Goal: Book appointment/travel/reservation

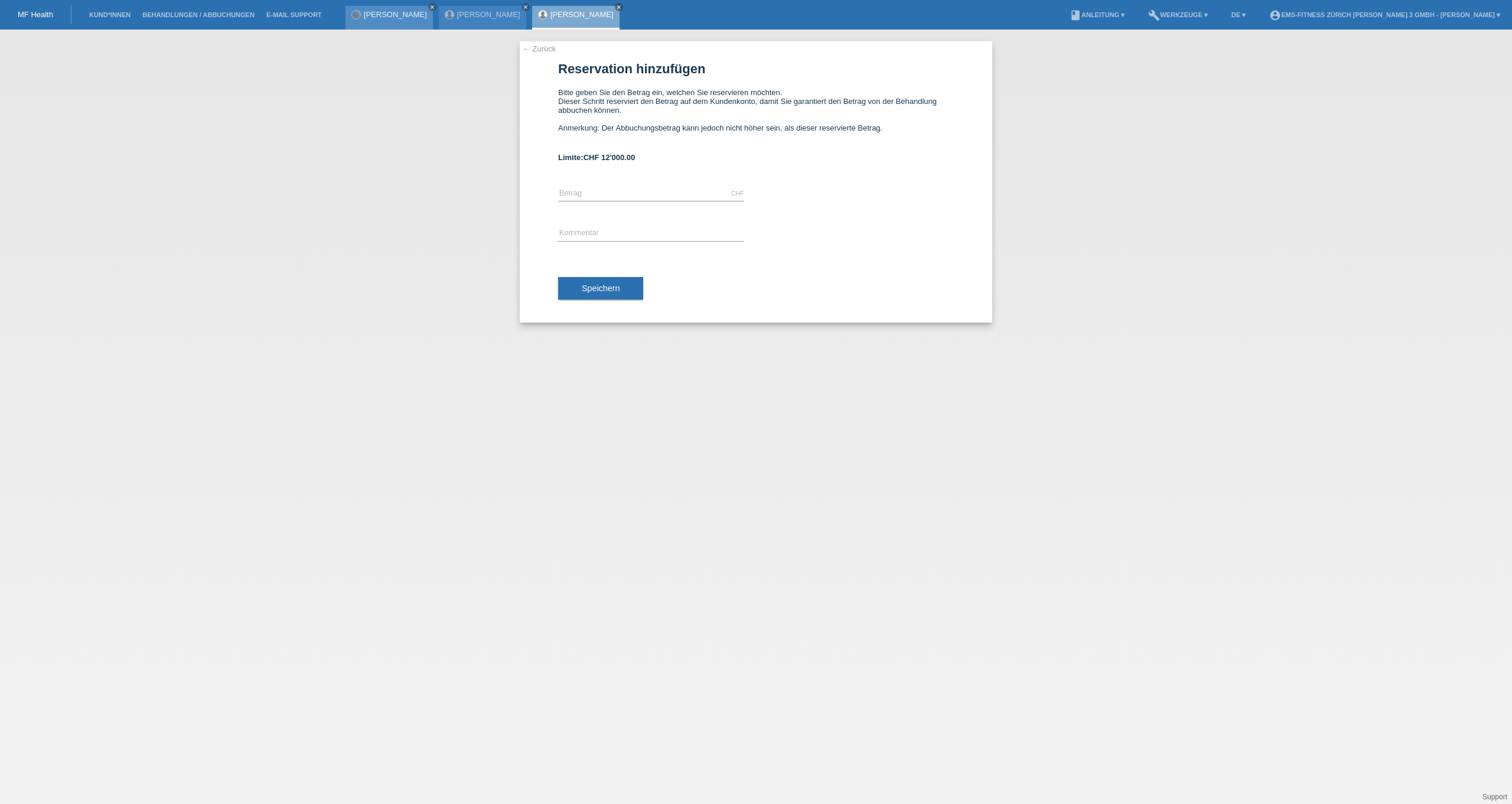
click at [358, 12] on div at bounding box center [356, 14] width 8 height 8
click at [116, 14] on link "Kund*innen" at bounding box center [109, 14] width 53 height 7
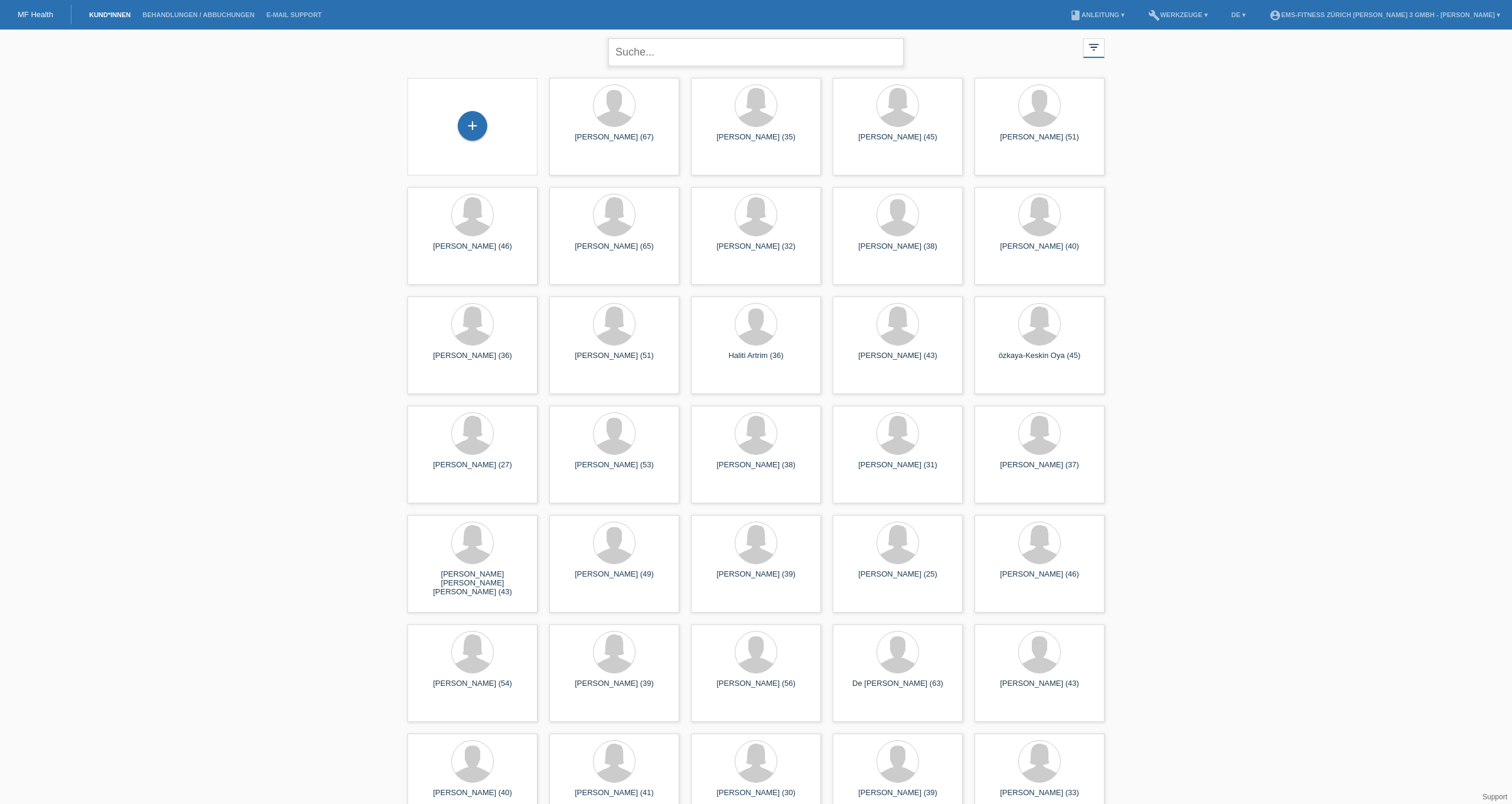
click at [675, 49] on input "text" at bounding box center [756, 52] width 295 height 28
type input "petrovic"
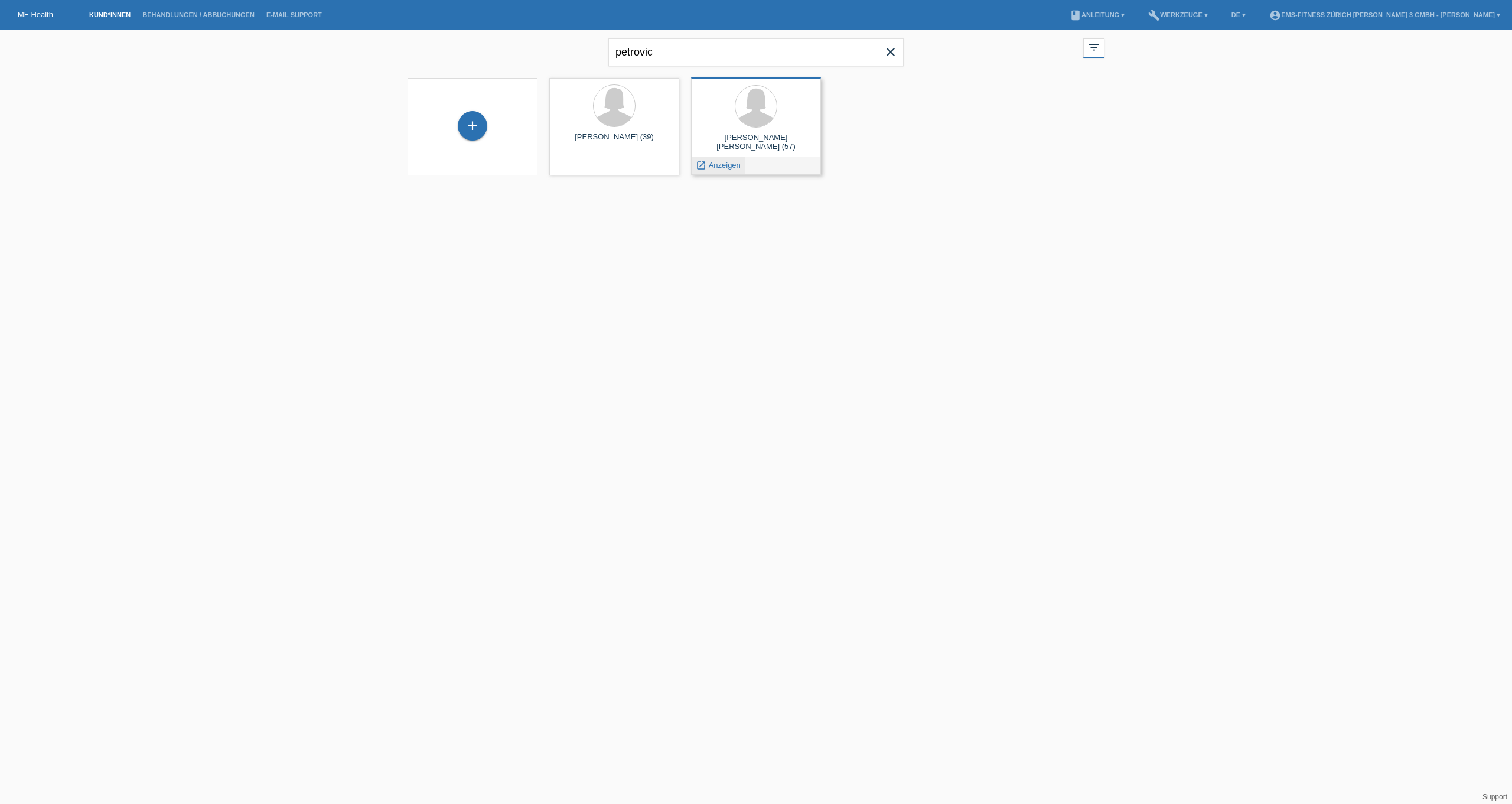
click at [730, 168] on span "Anzeigen" at bounding box center [725, 165] width 32 height 9
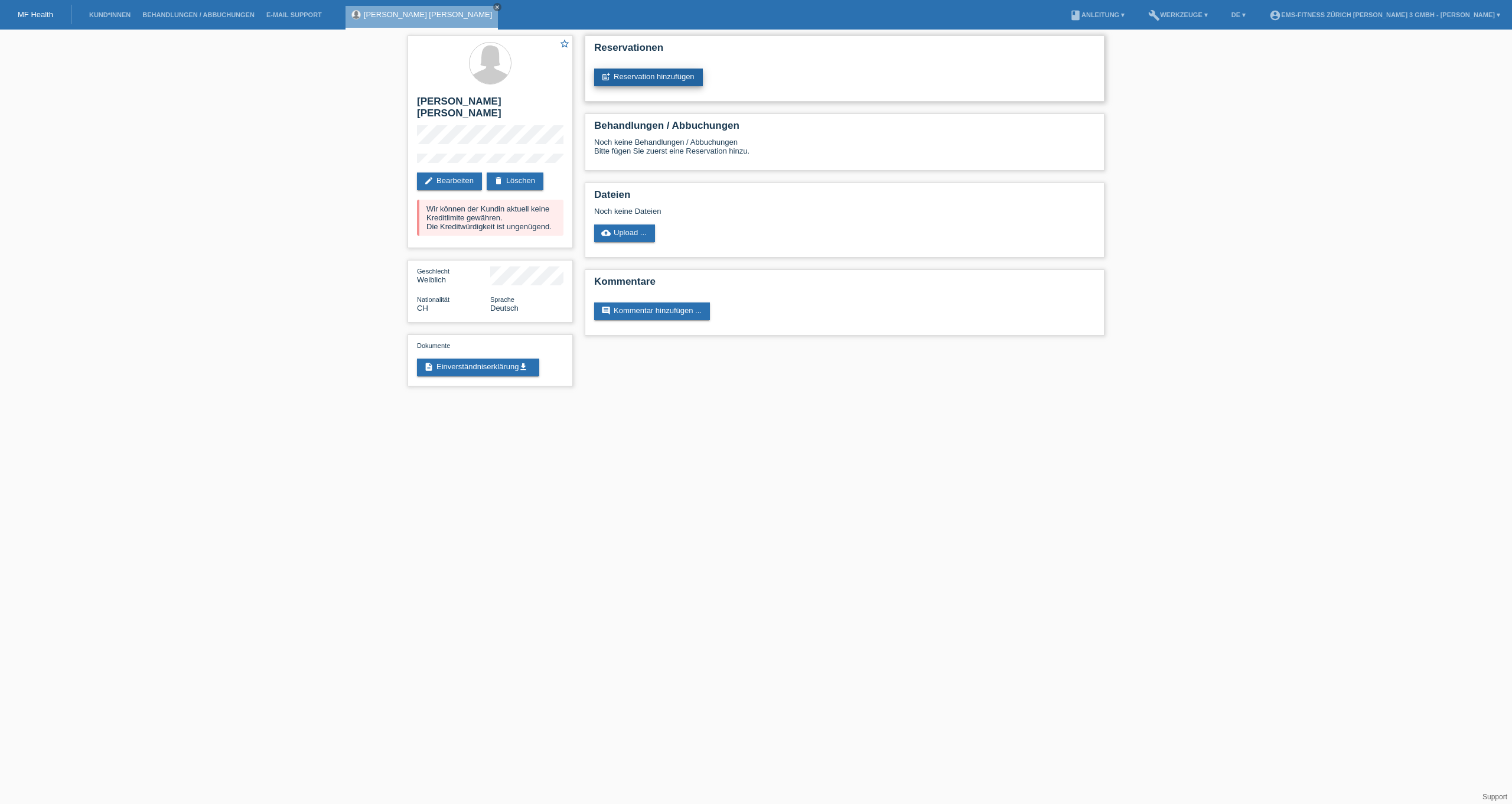
click at [660, 78] on link "post_add Reservation hinzufügen" at bounding box center [648, 78] width 109 height 18
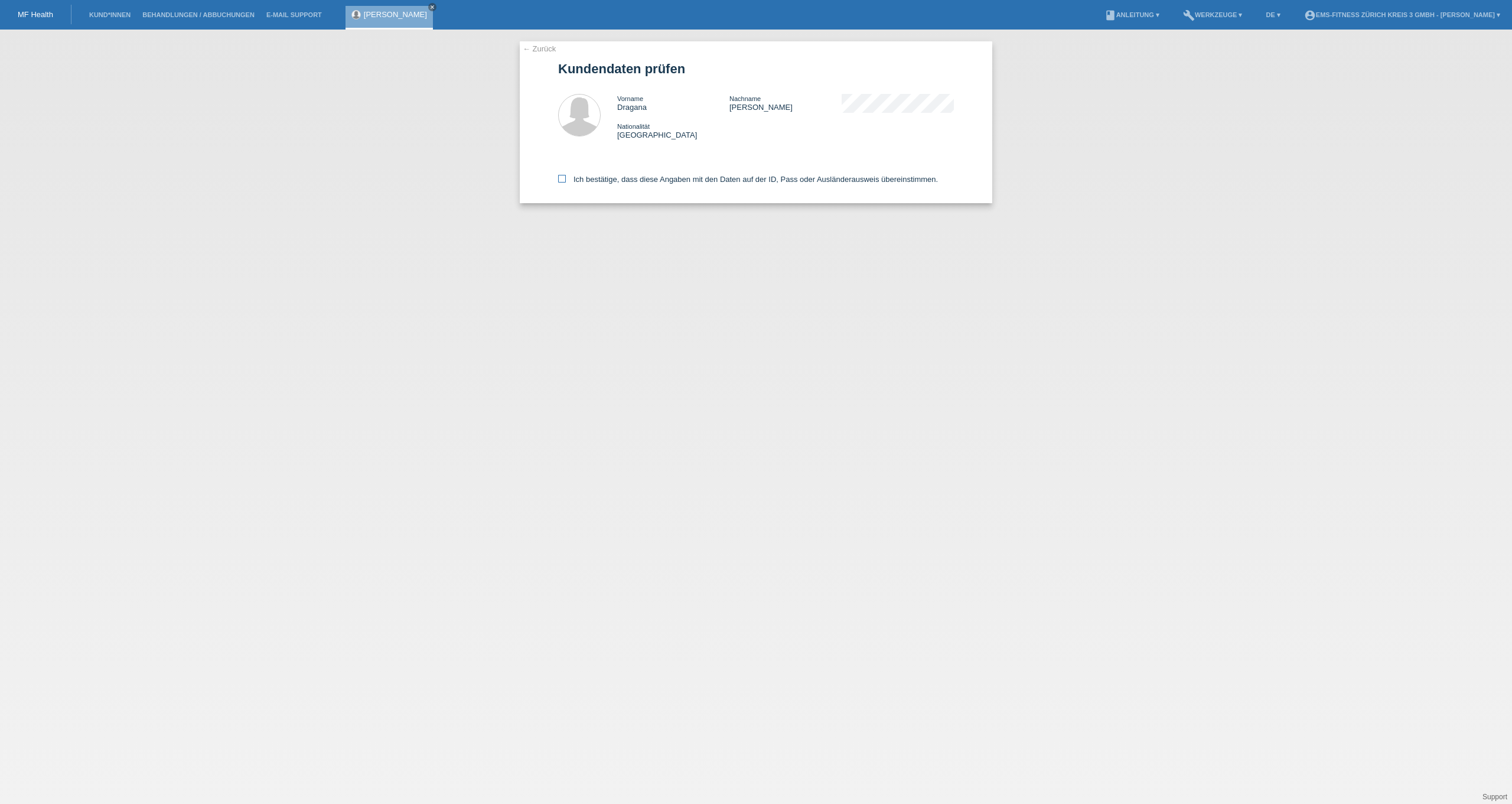
click at [605, 178] on label "Ich bestätige, dass diese Angaben mit den Daten auf der ID, Pass oder Ausländer…" at bounding box center [748, 179] width 380 height 9
click at [566, 178] on input "Ich bestätige, dass diese Angaben mit den Daten auf der ID, Pass oder Ausländer…" at bounding box center [562, 179] width 8 height 8
checkbox input "true"
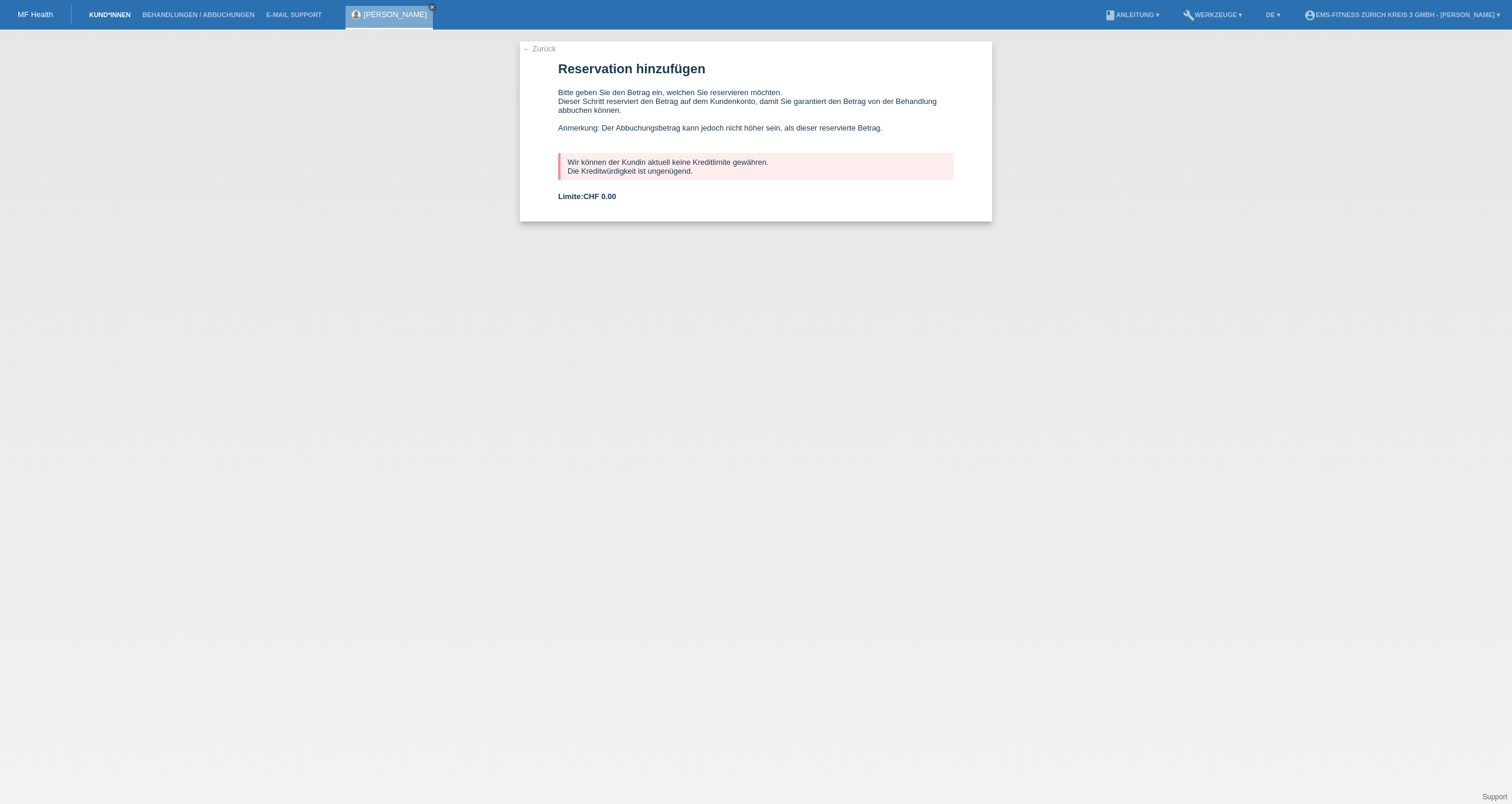
click at [108, 15] on link "Kund*innen" at bounding box center [109, 14] width 53 height 7
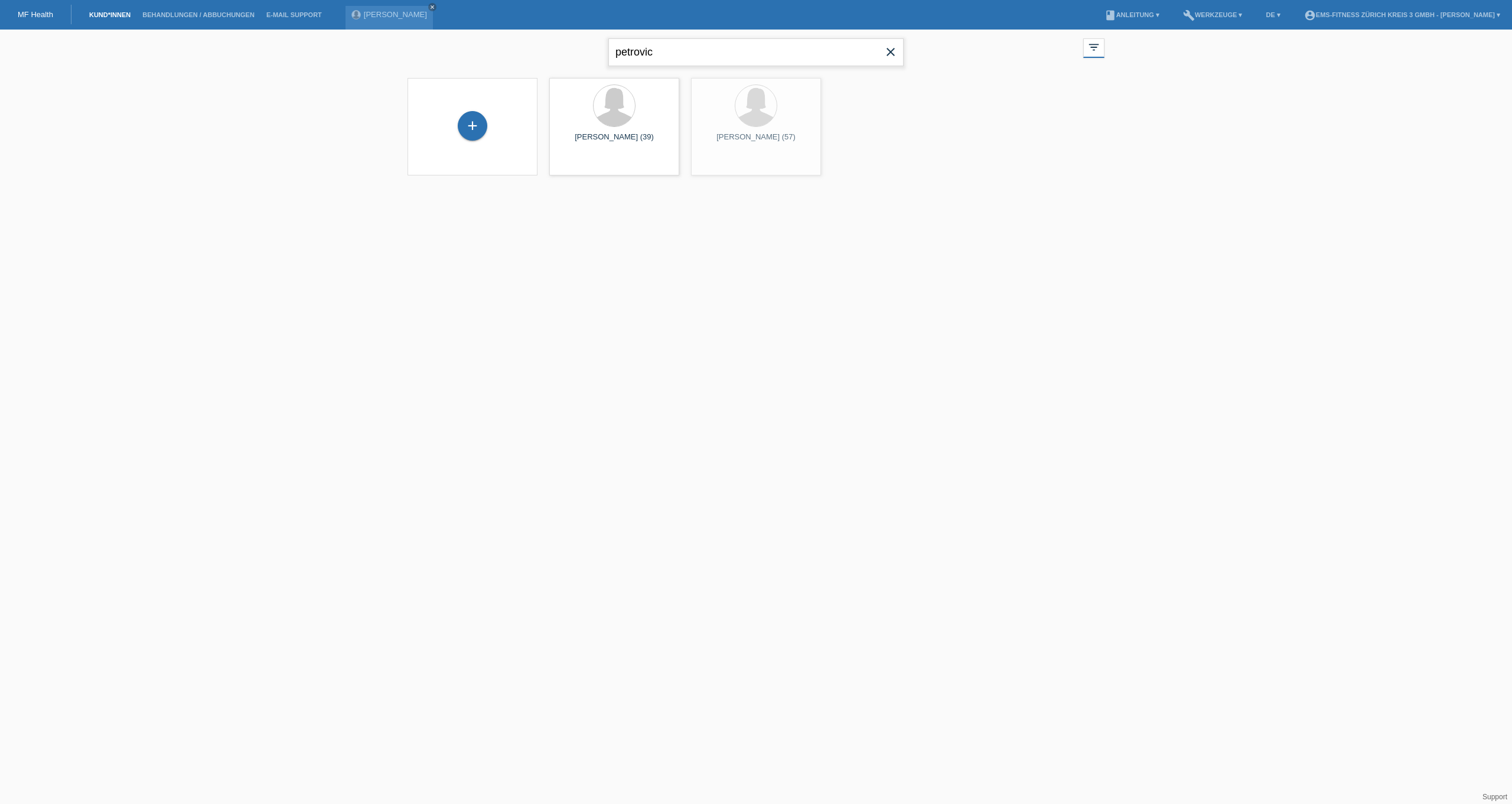
drag, startPoint x: 700, startPoint y: 54, endPoint x: 410, endPoint y: 44, distance: 290.2
click at [410, 44] on div "petrovic close filter_list view_module Alle Kund*innen anzeigen star Markierte …" at bounding box center [756, 51] width 709 height 43
type input "gleice"
click at [570, 169] on span "Anzeigen" at bounding box center [583, 165] width 32 height 9
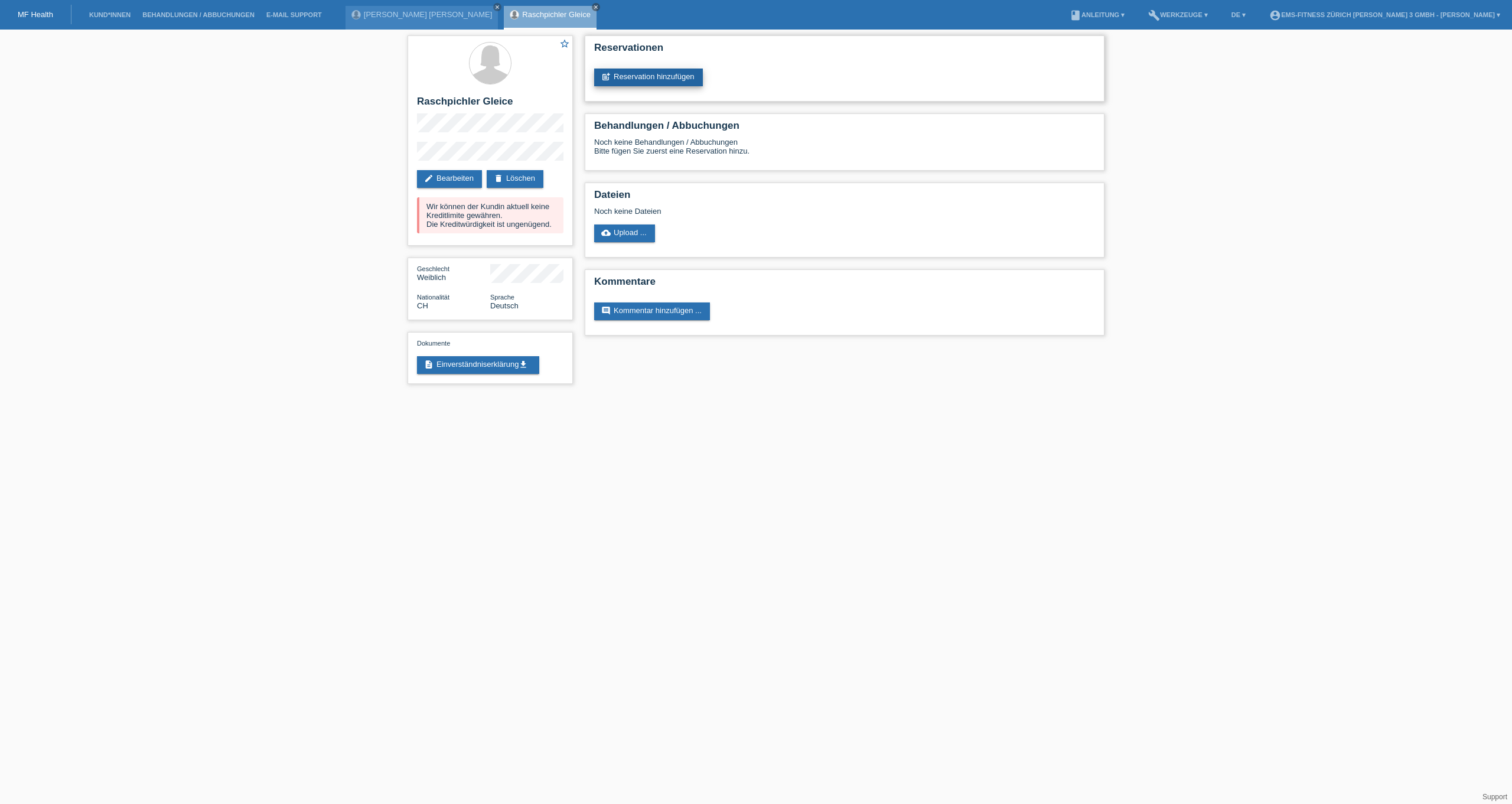
click at [611, 83] on link "post_add Reservation hinzufügen" at bounding box center [648, 78] width 109 height 18
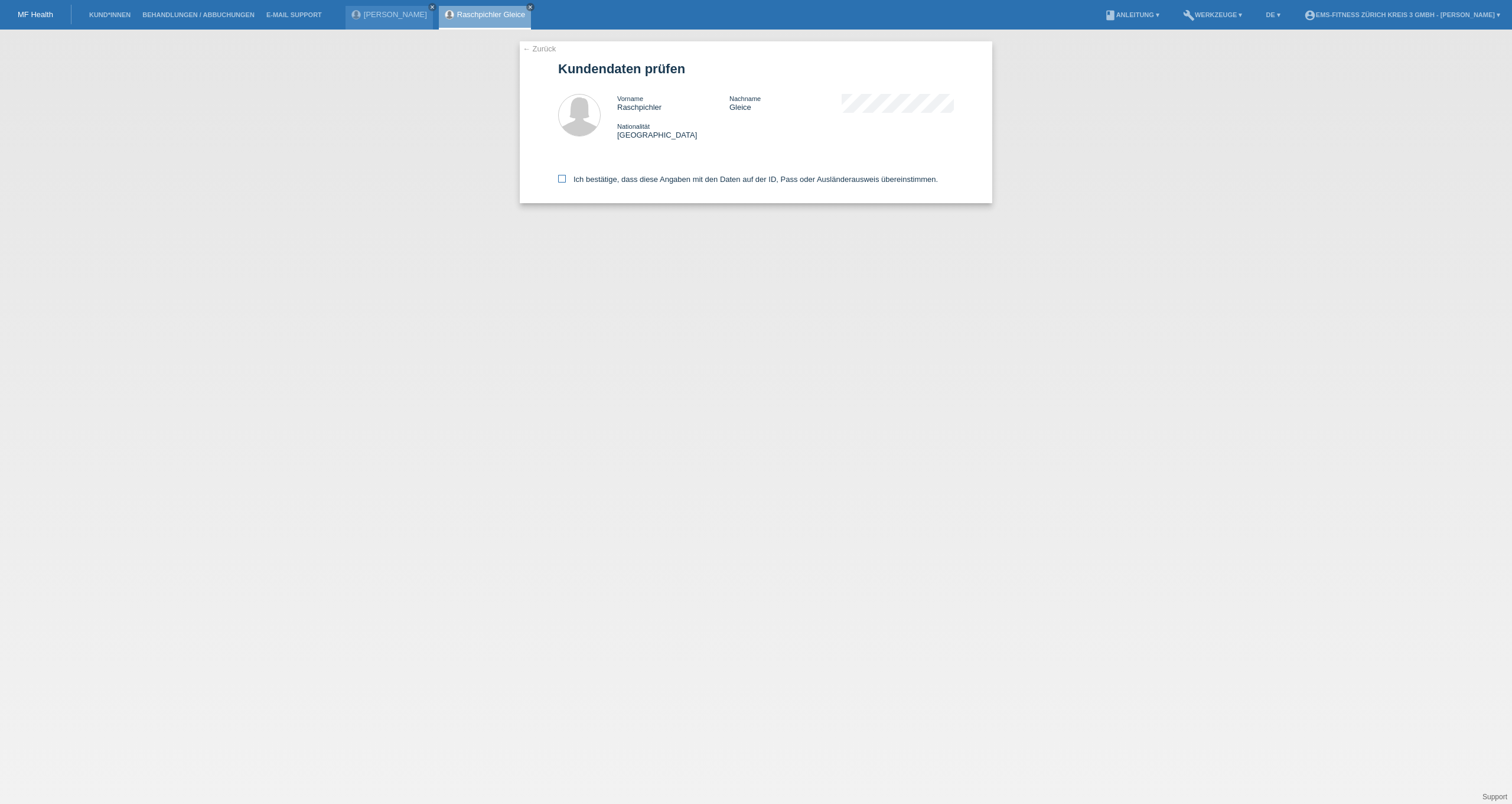
click at [585, 181] on label "Ich bestätige, dass diese Angaben mit den Daten auf der ID, Pass oder Ausländer…" at bounding box center [748, 179] width 380 height 9
click at [566, 181] on input "Ich bestätige, dass diese Angaben mit den Daten auf der ID, Pass oder Ausländer…" at bounding box center [562, 179] width 8 height 8
checkbox input "true"
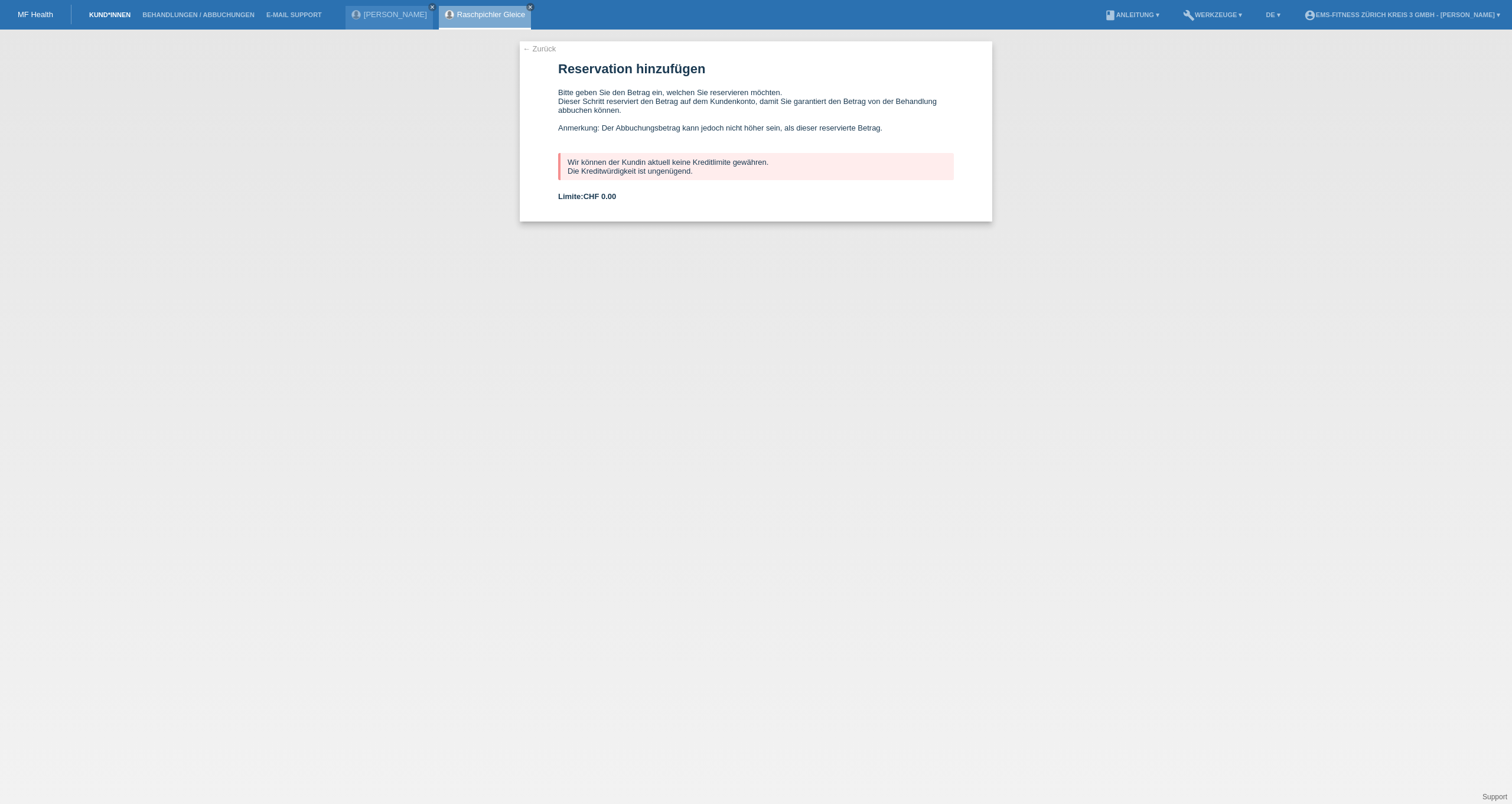
click at [117, 18] on link "Kund*innen" at bounding box center [109, 14] width 53 height 7
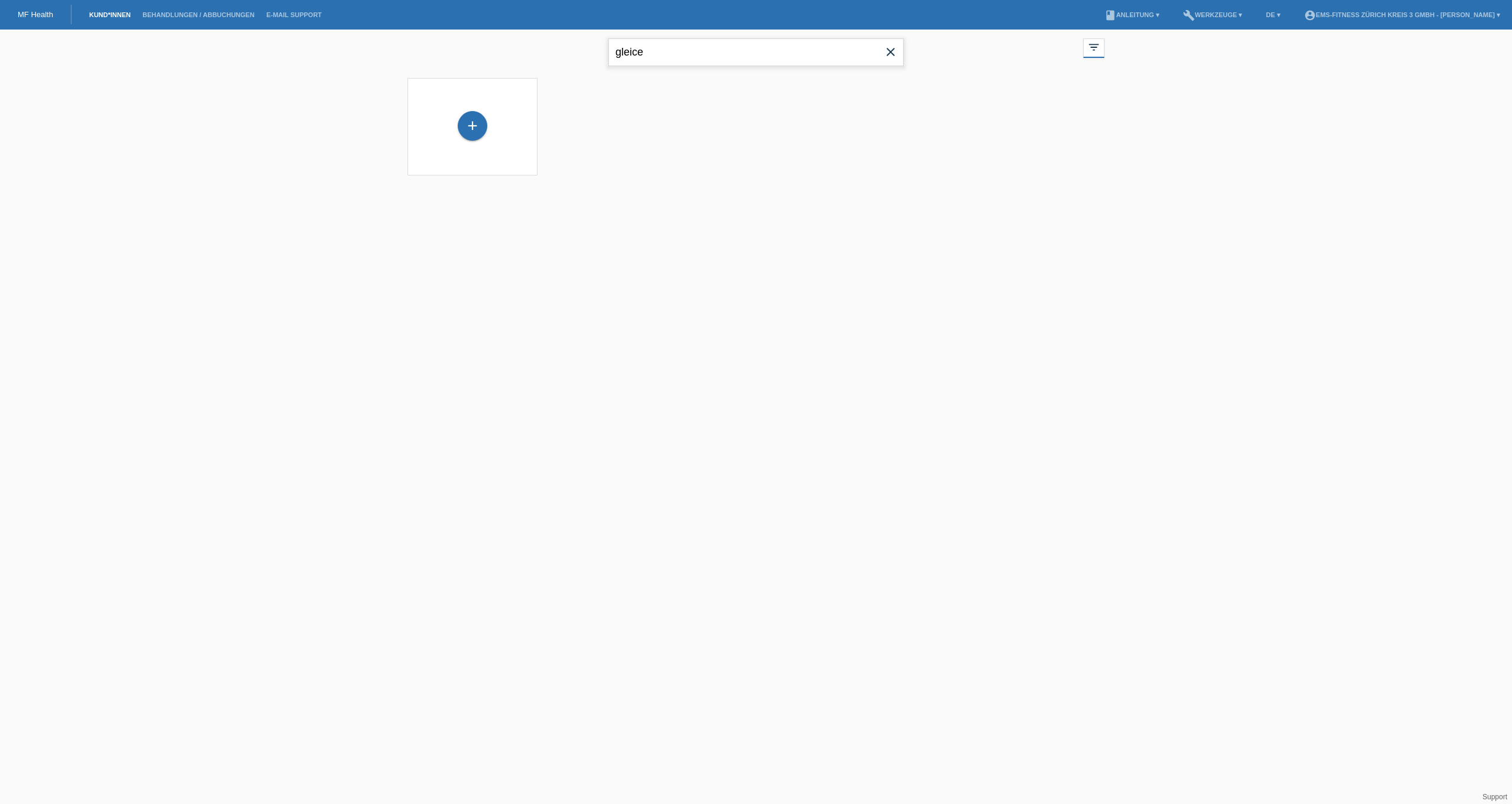
drag, startPoint x: 722, startPoint y: 58, endPoint x: 529, endPoint y: 60, distance: 193.0
click at [533, 60] on div "gleice close filter_list view_module Alle Kund*innen anzeigen star Markierte [P…" at bounding box center [756, 51] width 709 height 43
type input "g"
type input "aristide"
click at [575, 162] on span "Anzeigen" at bounding box center [583, 165] width 32 height 9
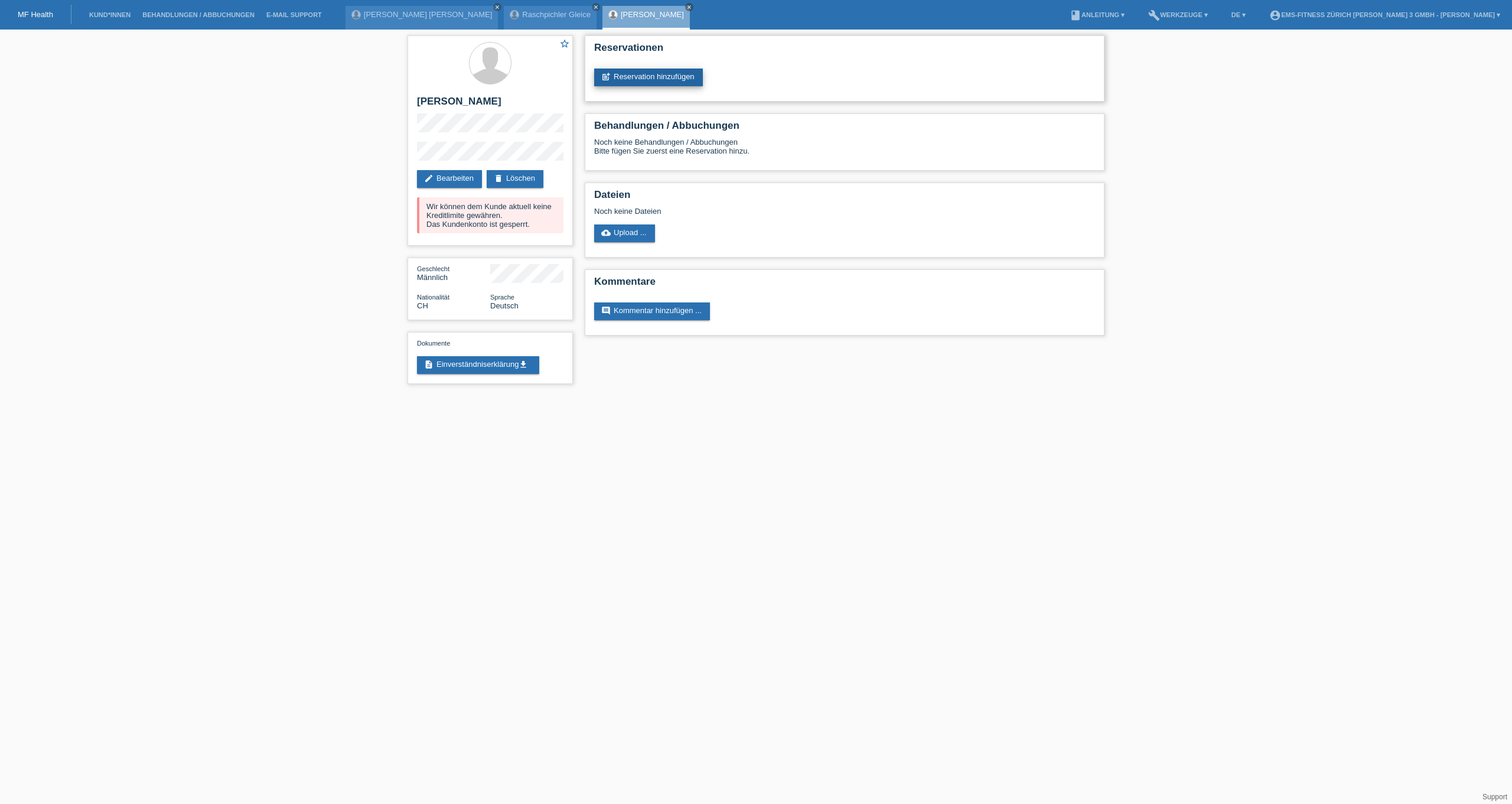
click at [621, 80] on link "post_add Reservation hinzufügen" at bounding box center [648, 78] width 109 height 18
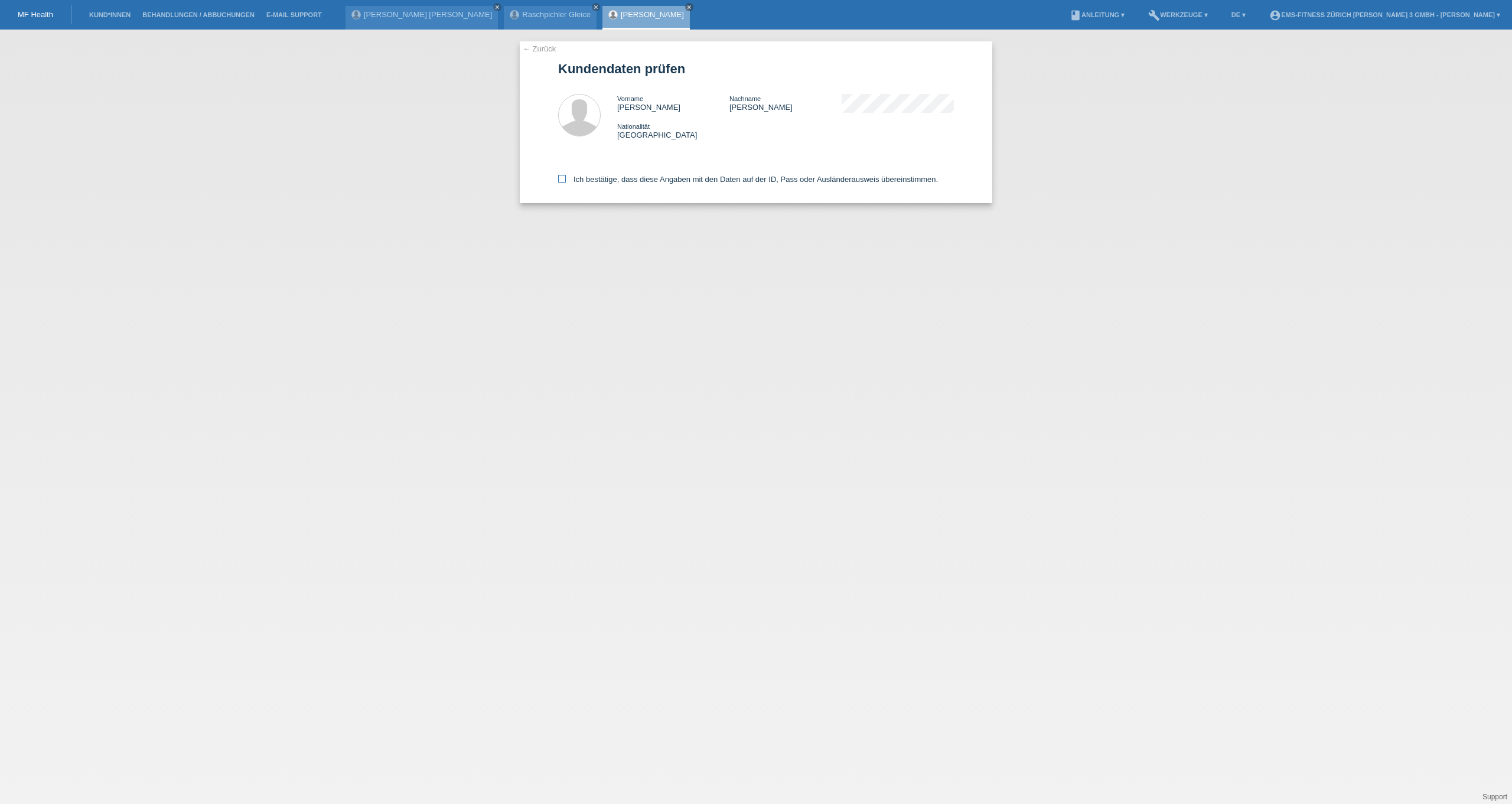
click at [593, 183] on label "Ich bestätige, dass diese Angaben mit den Daten auf der ID, Pass oder Ausländer…" at bounding box center [748, 179] width 380 height 9
click at [566, 183] on input "Ich bestätige, dass diese Angaben mit den Daten auf der ID, Pass oder Ausländer…" at bounding box center [562, 179] width 8 height 8
checkbox input "true"
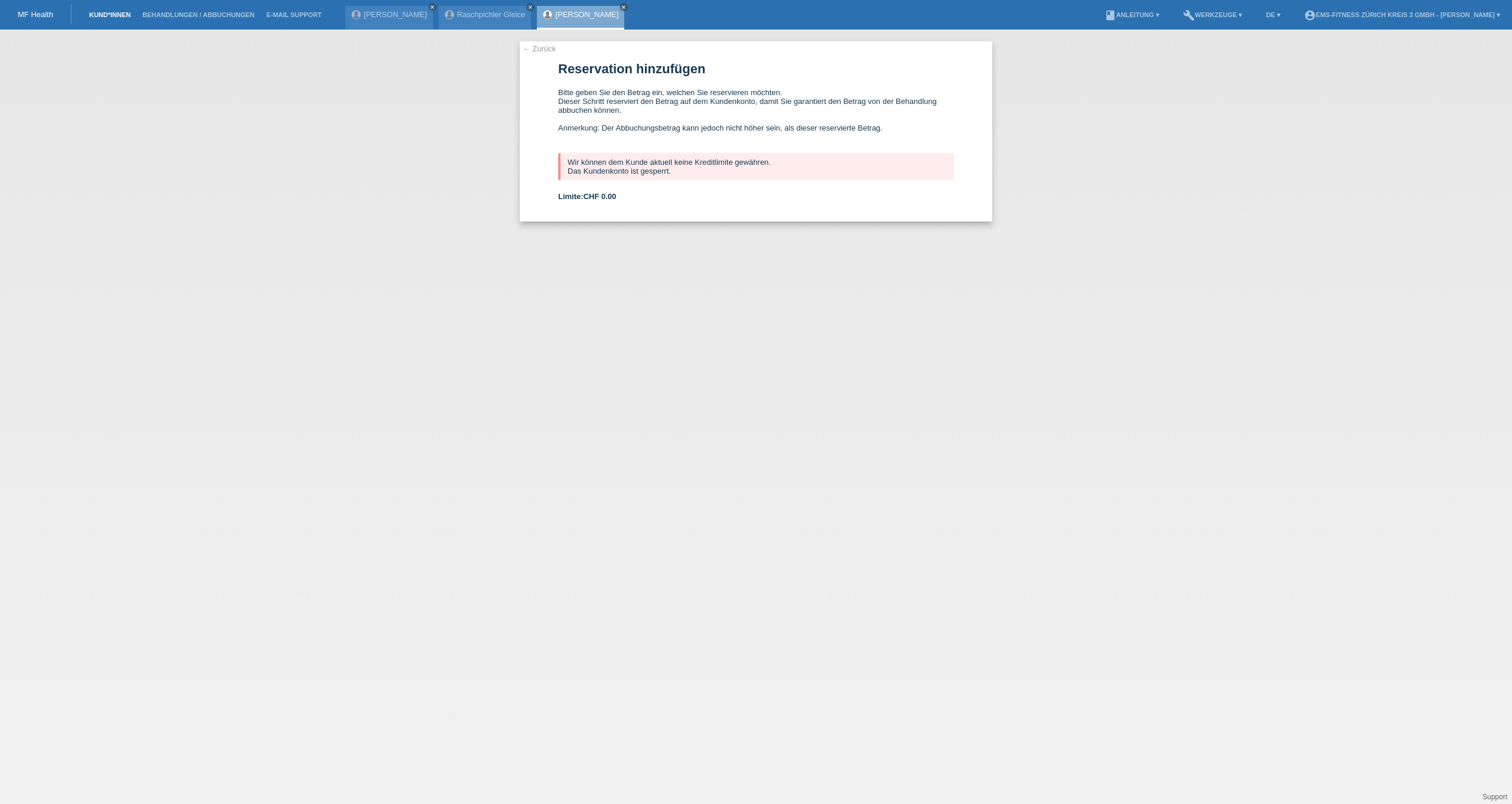
click at [114, 16] on link "Kund*innen" at bounding box center [109, 14] width 53 height 7
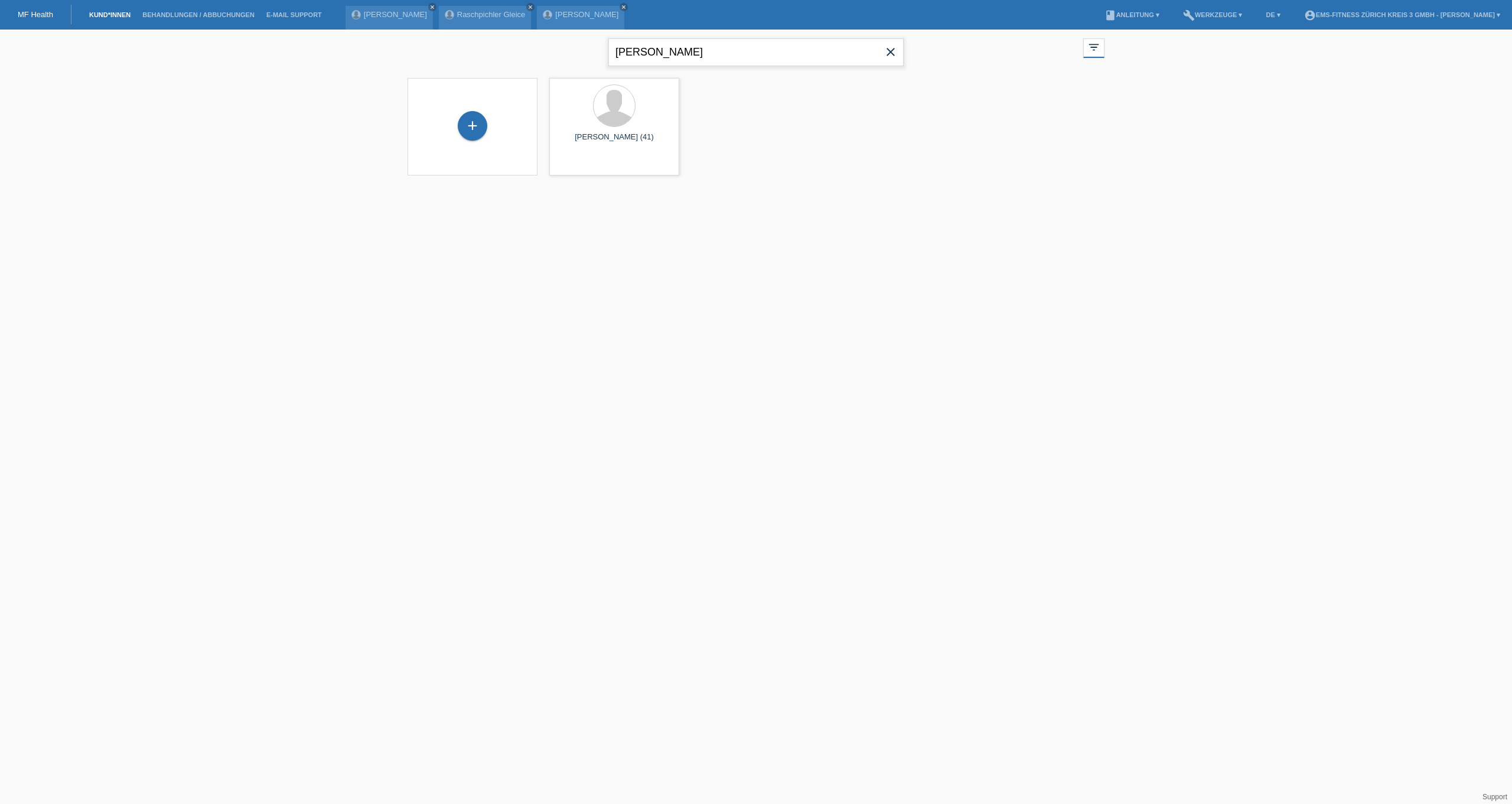
drag, startPoint x: 683, startPoint y: 55, endPoint x: 512, endPoint y: 54, distance: 171.0
click at [512, 54] on div "[PERSON_NAME] close filter_list view_module Alle Kund*innen anzeigen star Marki…" at bounding box center [756, 51] width 709 height 43
click at [698, 57] on input "text" at bounding box center [756, 52] width 295 height 28
type input "viktoria"
click at [714, 165] on span "Anzeigen" at bounding box center [725, 165] width 32 height 9
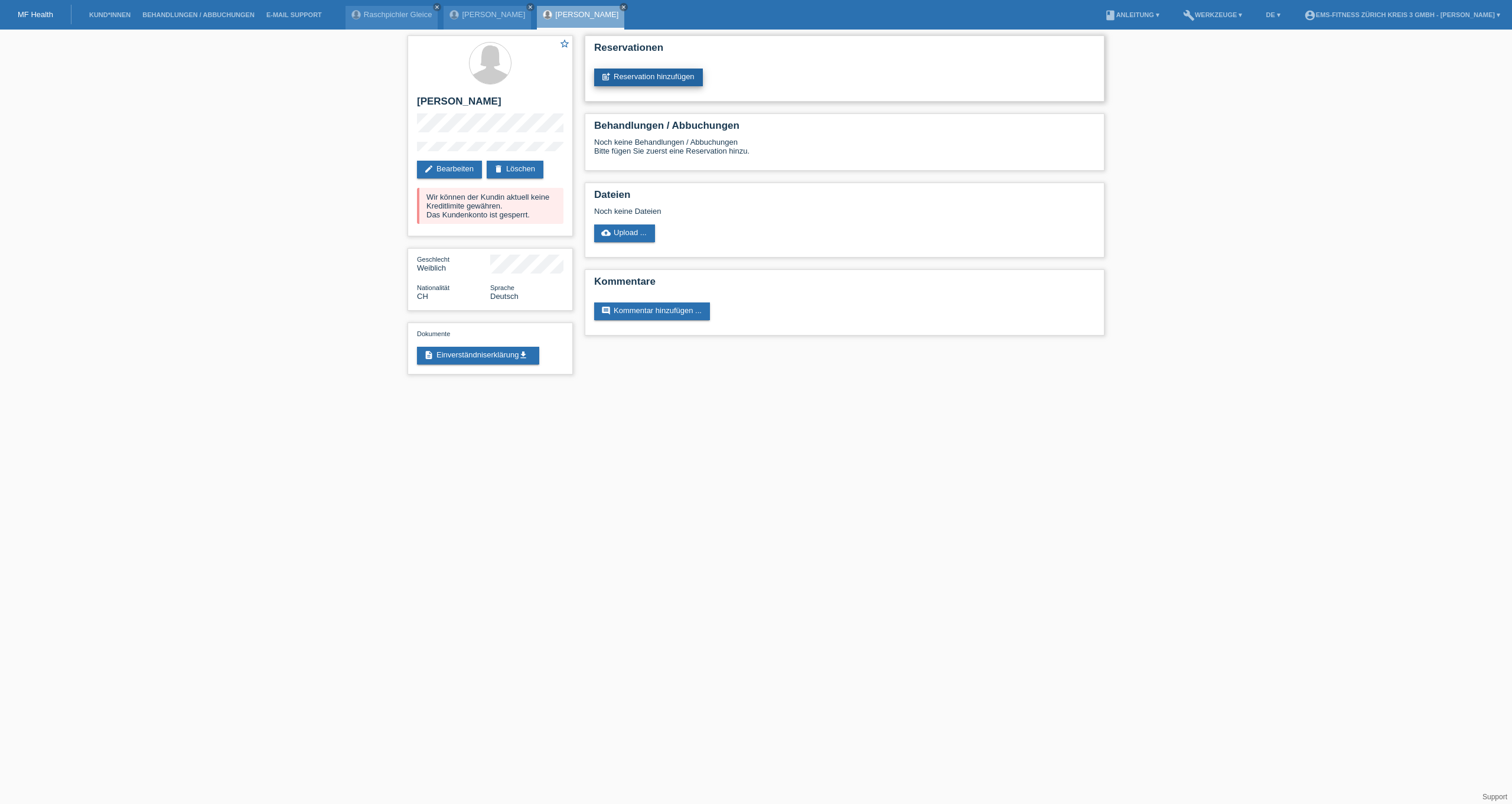
click at [603, 78] on icon "post_add" at bounding box center [606, 76] width 9 height 9
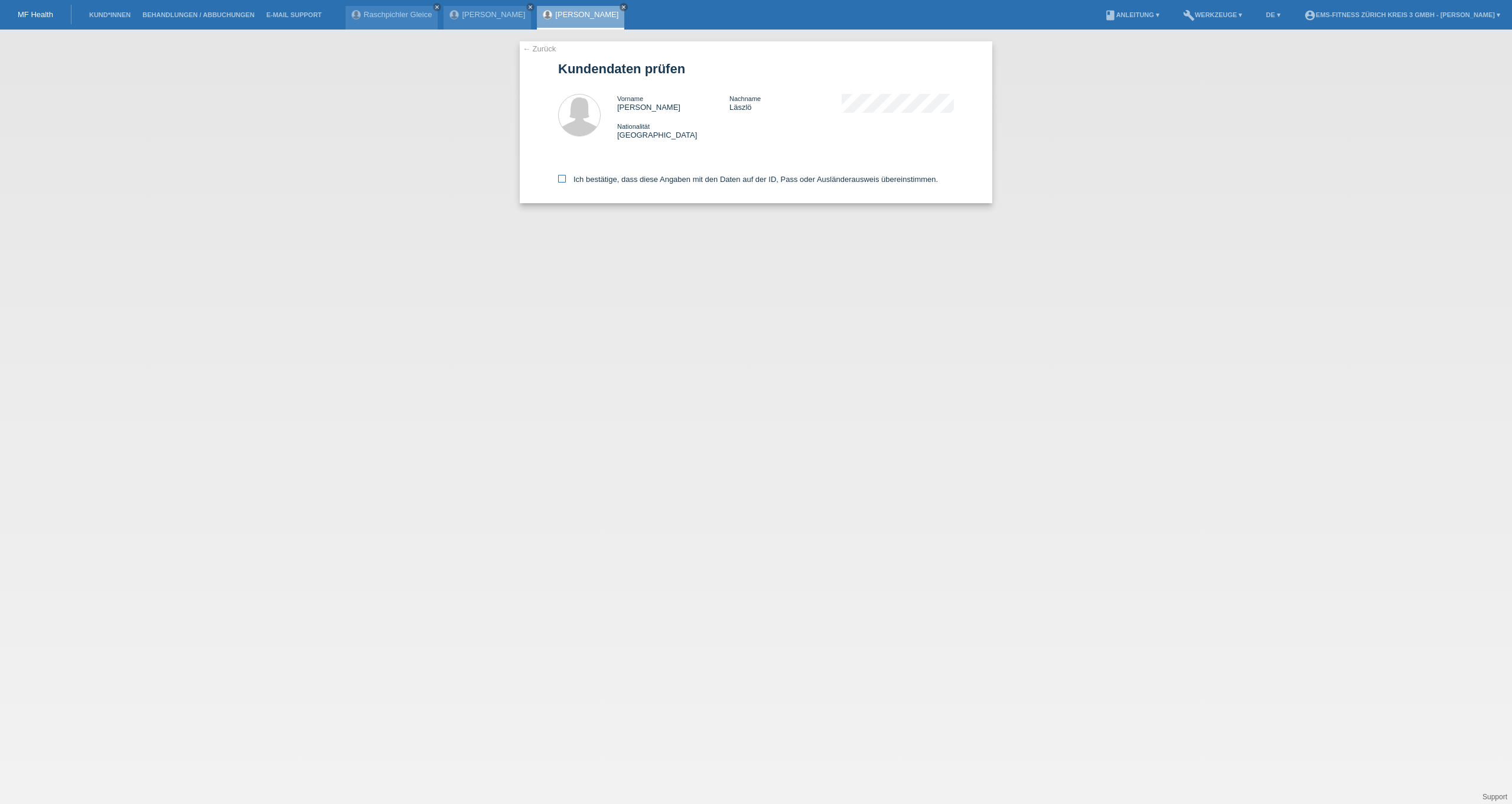
click at [585, 182] on label "Ich bestätige, dass diese Angaben mit den Daten auf der ID, Pass oder Ausländer…" at bounding box center [748, 179] width 380 height 9
click at [566, 182] on input "Ich bestätige, dass diese Angaben mit den Daten auf der ID, Pass oder Ausländer…" at bounding box center [562, 179] width 8 height 8
checkbox input "true"
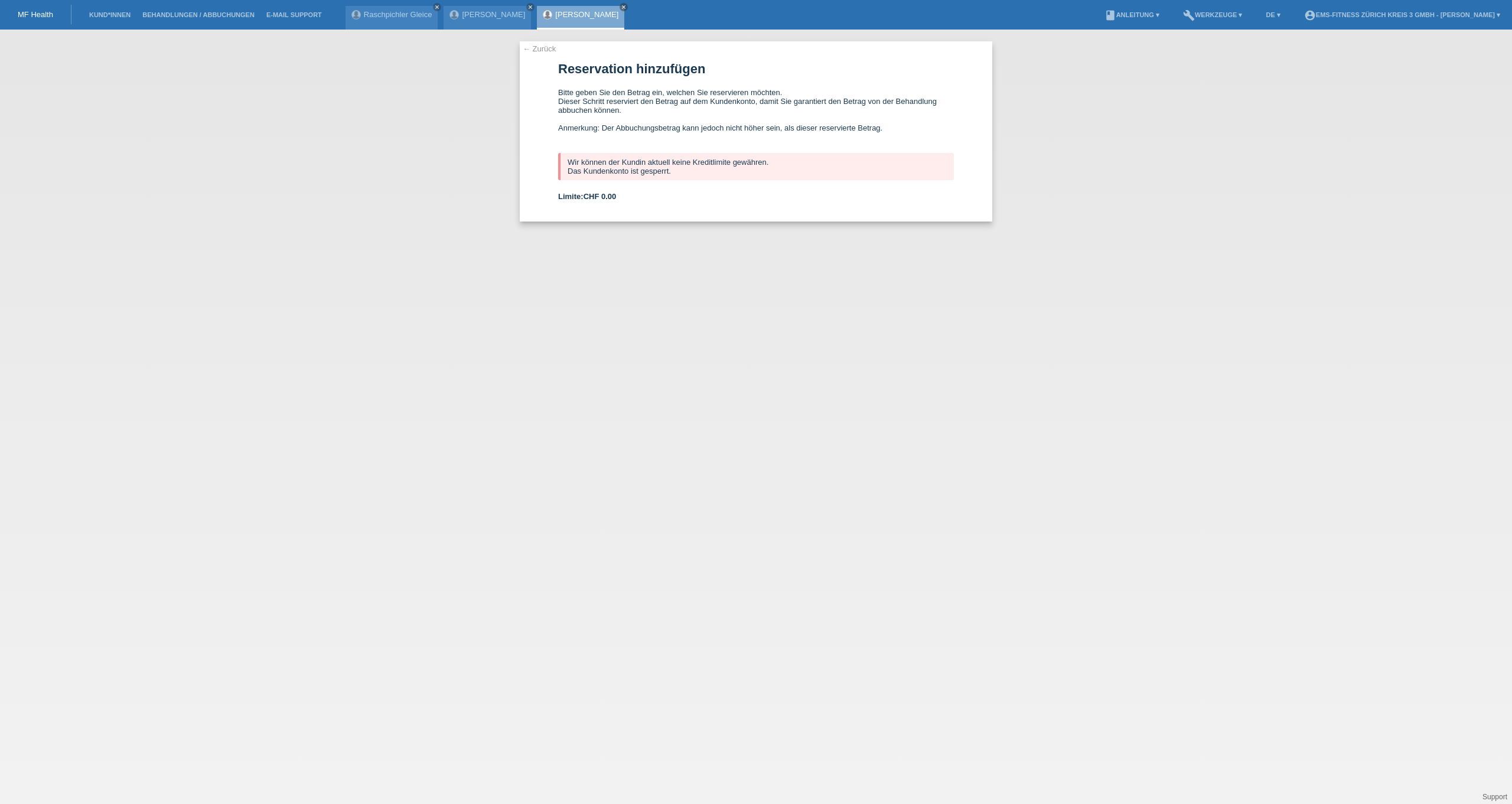
click at [123, 16] on link "Kund*innen" at bounding box center [109, 14] width 53 height 7
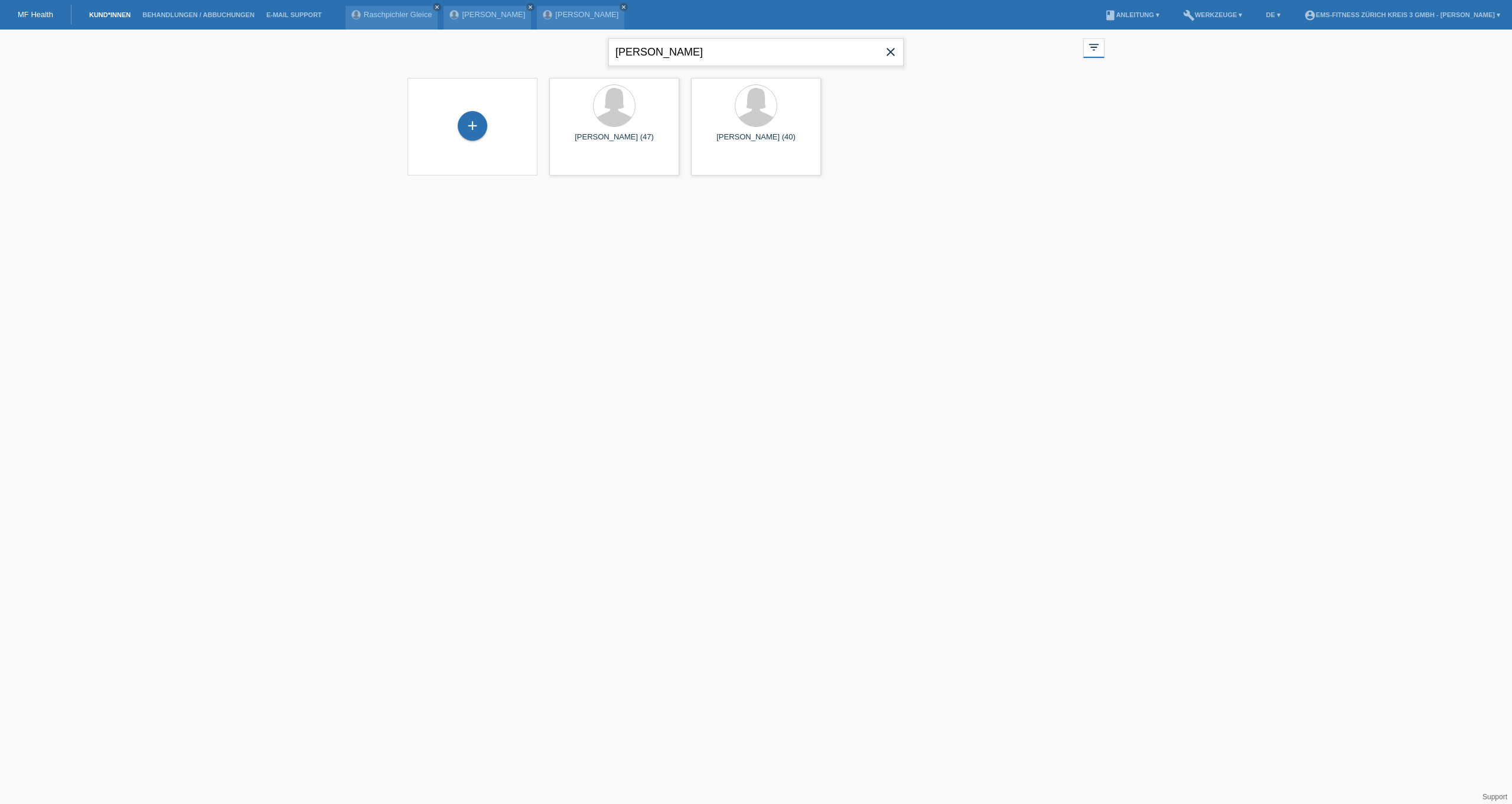
drag, startPoint x: 660, startPoint y: 48, endPoint x: 197, endPoint y: 48, distance: 463.0
click at [197, 48] on div "viktoria close filter_list view_module Alle Kund*innen anzeigen star Markierte …" at bounding box center [756, 109] width 1512 height 161
type input "melinda"
click at [726, 165] on span "Anzeigen" at bounding box center [725, 165] width 32 height 9
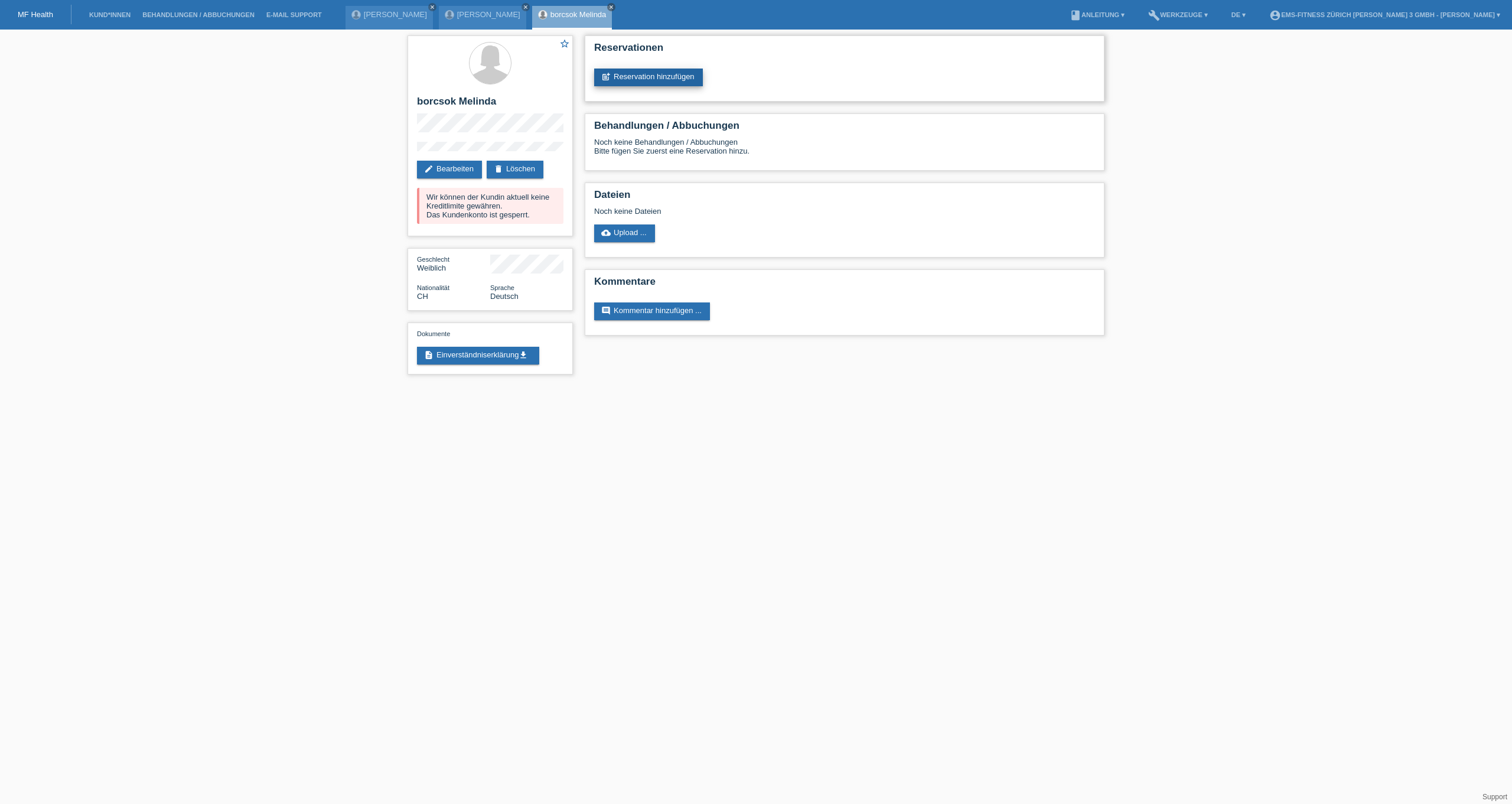
click at [623, 84] on link "post_add Reservation hinzufügen" at bounding box center [648, 78] width 109 height 18
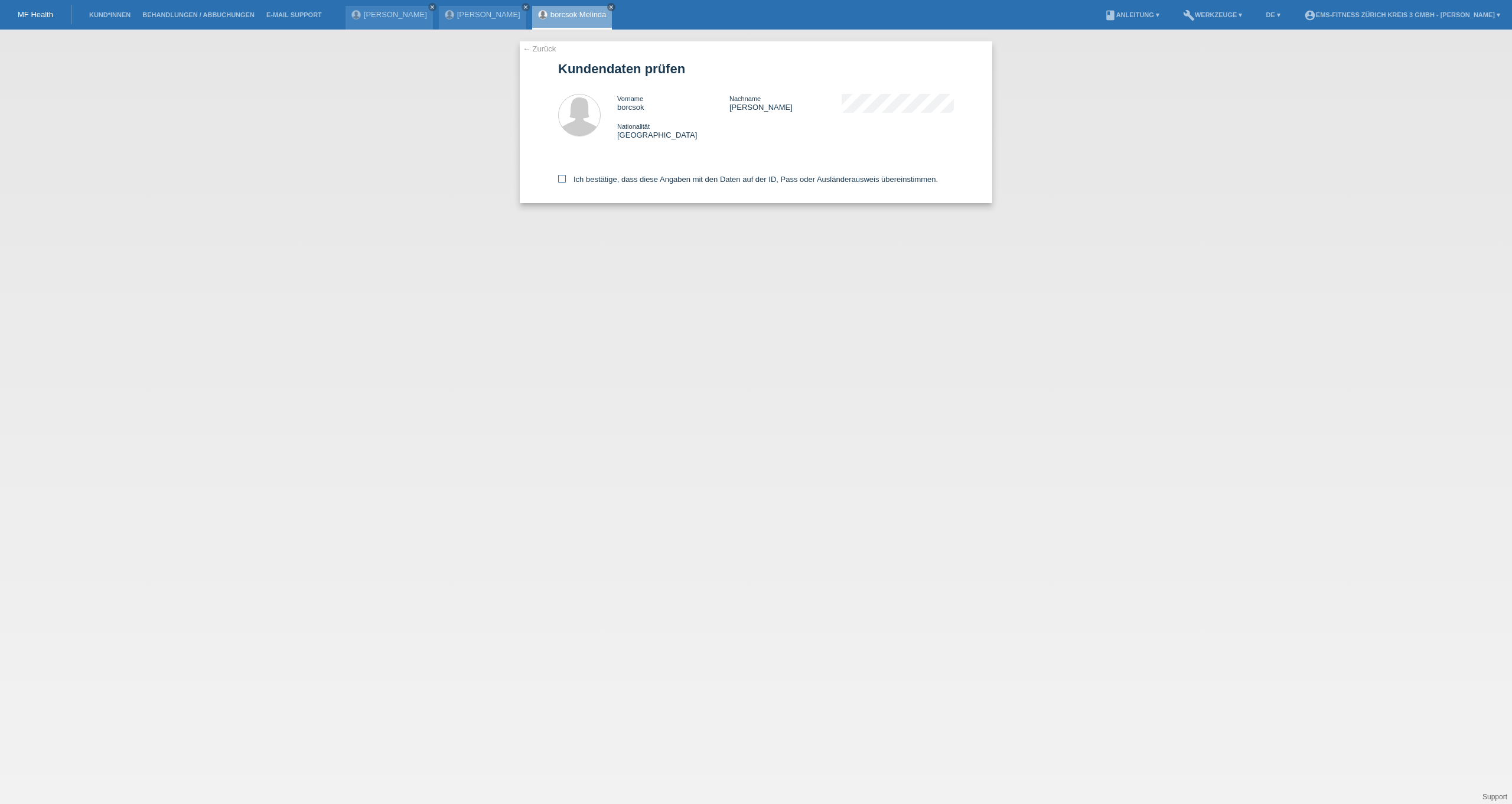
click at [628, 181] on label "Ich bestätige, dass diese Angaben mit den Daten auf der ID, Pass oder Ausländer…" at bounding box center [748, 179] width 380 height 9
click at [566, 181] on input "Ich bestätige, dass diese Angaben mit den Daten auf der ID, Pass oder Ausländer…" at bounding box center [562, 179] width 8 height 8
checkbox input "true"
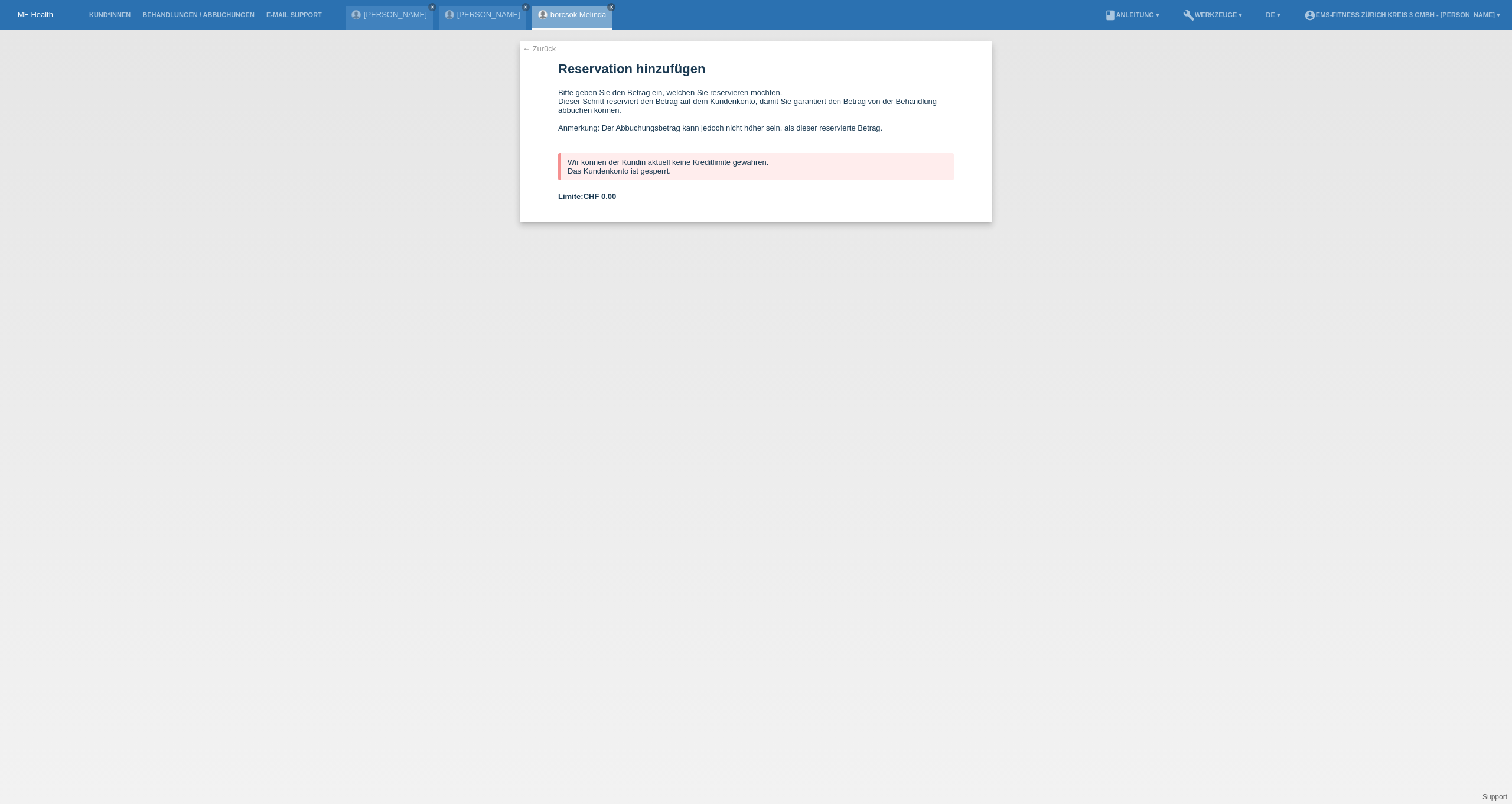
click at [114, 22] on li "Kund*innen" at bounding box center [109, 15] width 53 height 30
click at [114, 19] on li "Kund*innen" at bounding box center [109, 15] width 53 height 30
click at [113, 15] on link "Kund*innen" at bounding box center [109, 14] width 53 height 7
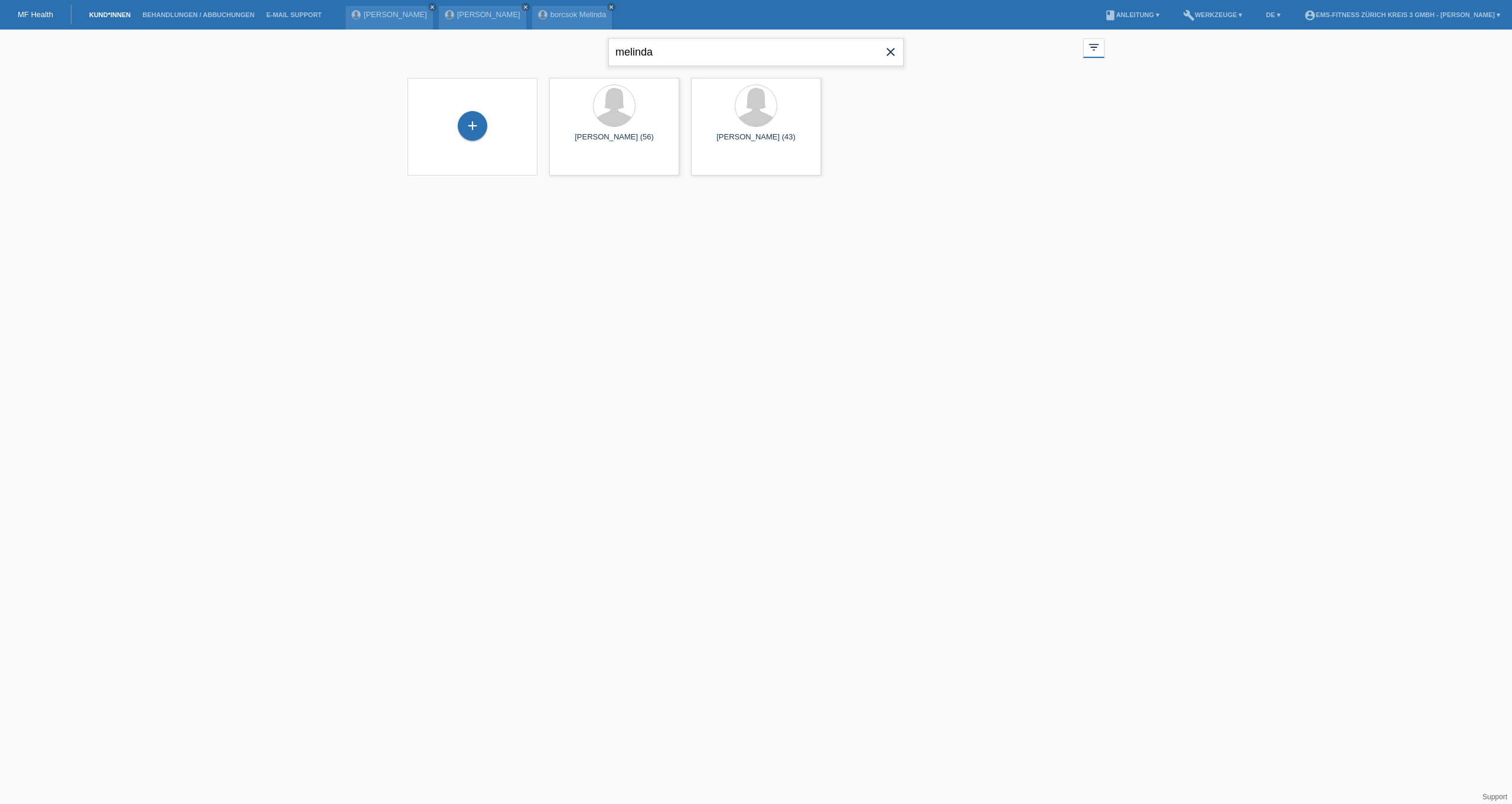
drag, startPoint x: 665, startPoint y: 54, endPoint x: 519, endPoint y: 51, distance: 146.0
click at [519, 51] on div "melinda close filter_list view_module Alle Kund*innen anzeigen star Markierte K…" at bounding box center [756, 51] width 709 height 43
type input "pascal"
click at [564, 172] on div "launch Anzeigen" at bounding box center [576, 165] width 53 height 18
click at [564, 168] on icon "launch" at bounding box center [559, 165] width 11 height 11
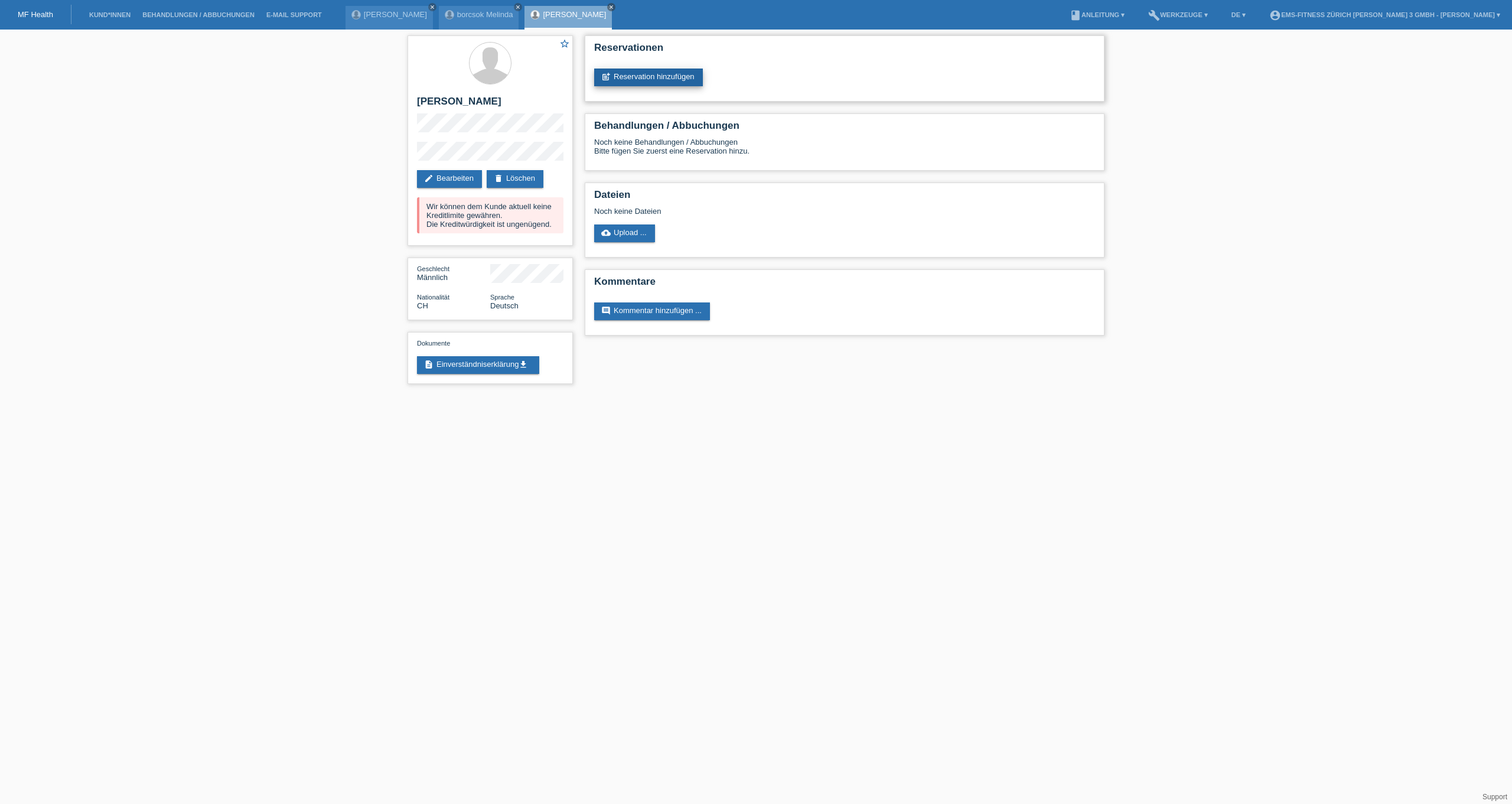
click at [619, 80] on link "post_add Reservation hinzufügen" at bounding box center [648, 78] width 109 height 18
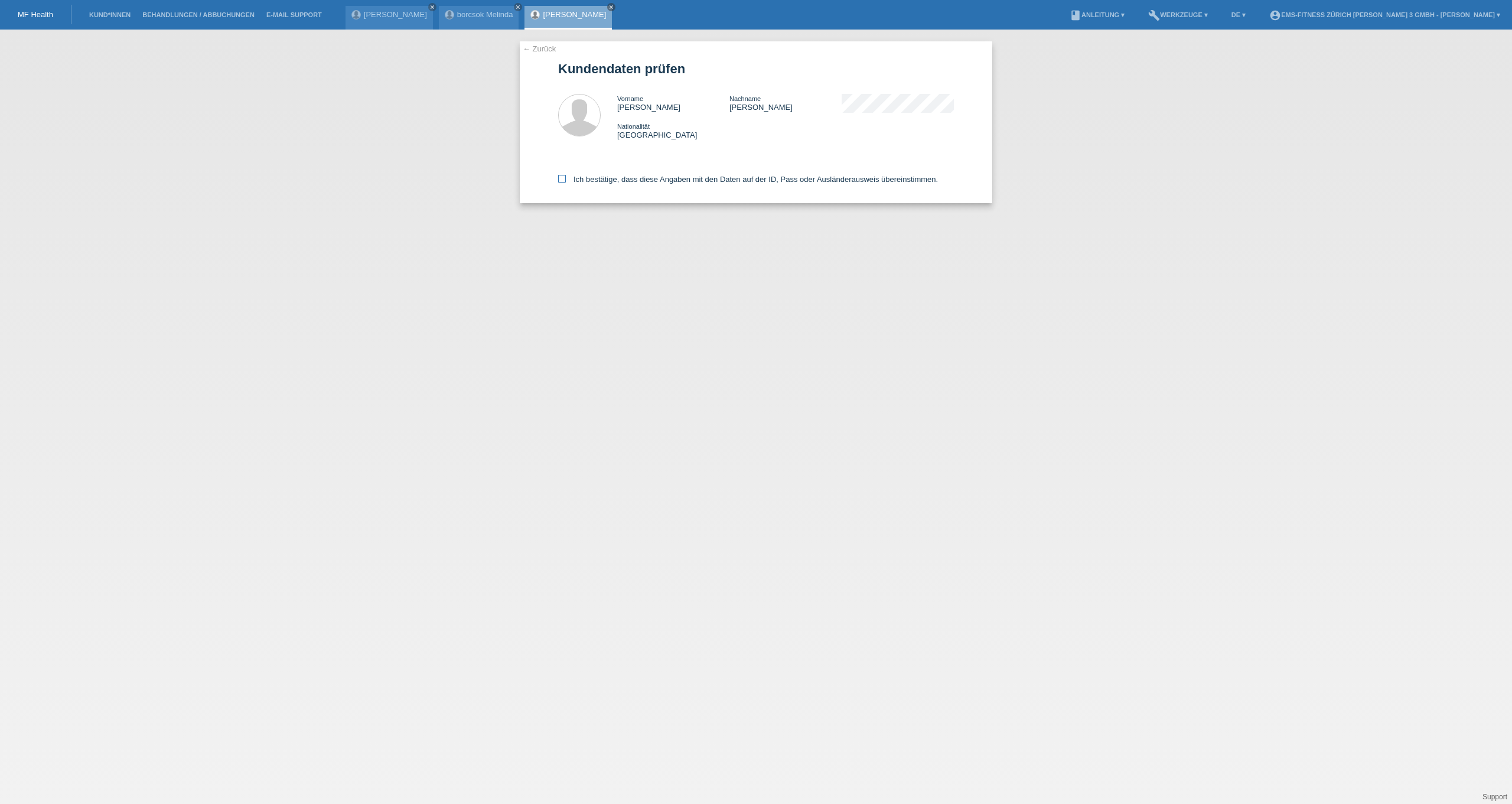
click at [595, 179] on label "Ich bestätige, dass diese Angaben mit den Daten auf der ID, Pass oder Ausländer…" at bounding box center [748, 179] width 380 height 9
click at [566, 179] on input "Ich bestätige, dass diese Angaben mit den Daten auf der ID, Pass oder Ausländer…" at bounding box center [562, 179] width 8 height 8
checkbox input "true"
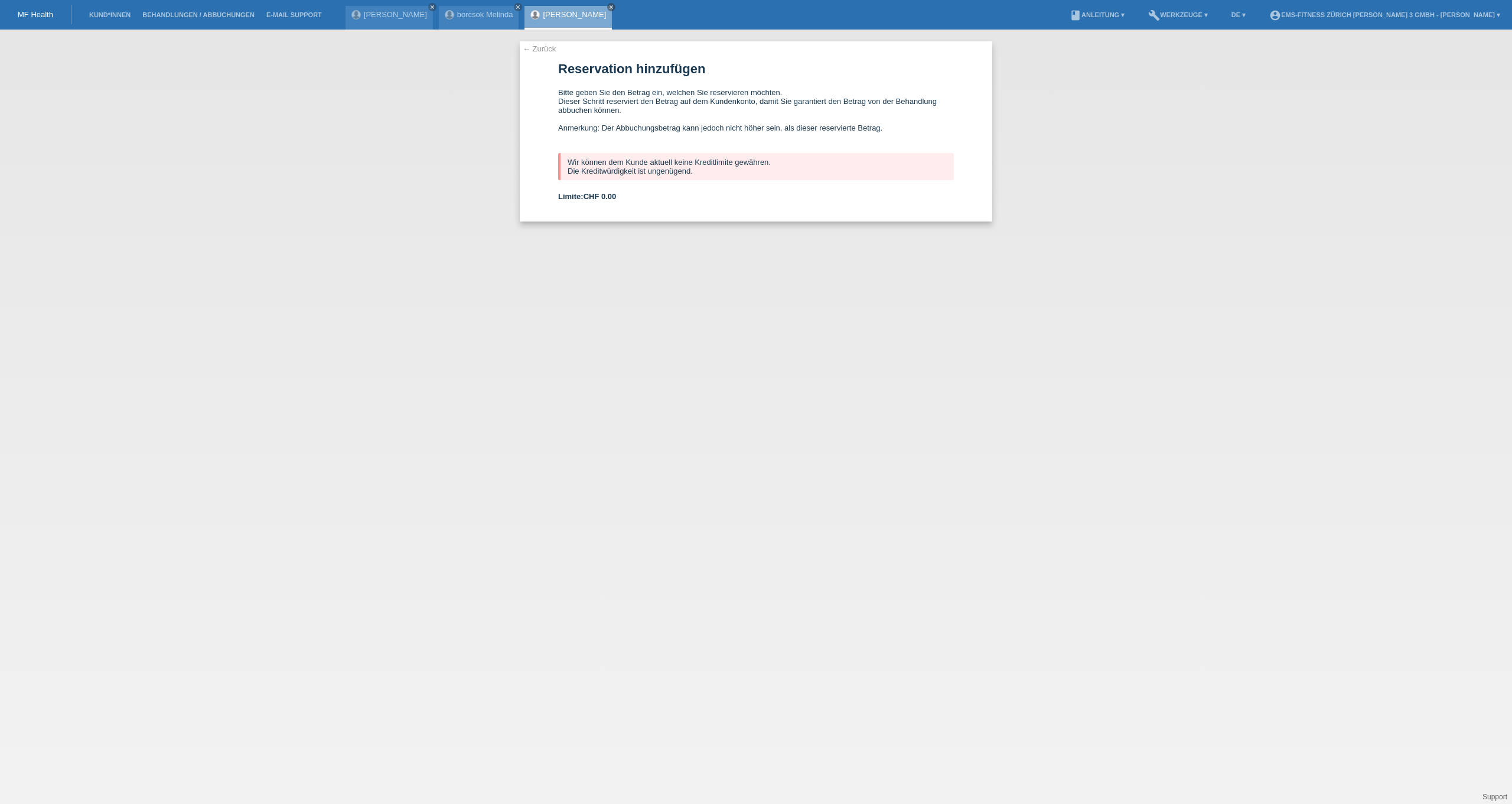
click at [124, 11] on li "Kund*innen" at bounding box center [109, 15] width 53 height 30
click at [124, 21] on li "Kund*innen" at bounding box center [109, 15] width 53 height 30
click at [123, 18] on link "Kund*innen" at bounding box center [109, 14] width 53 height 7
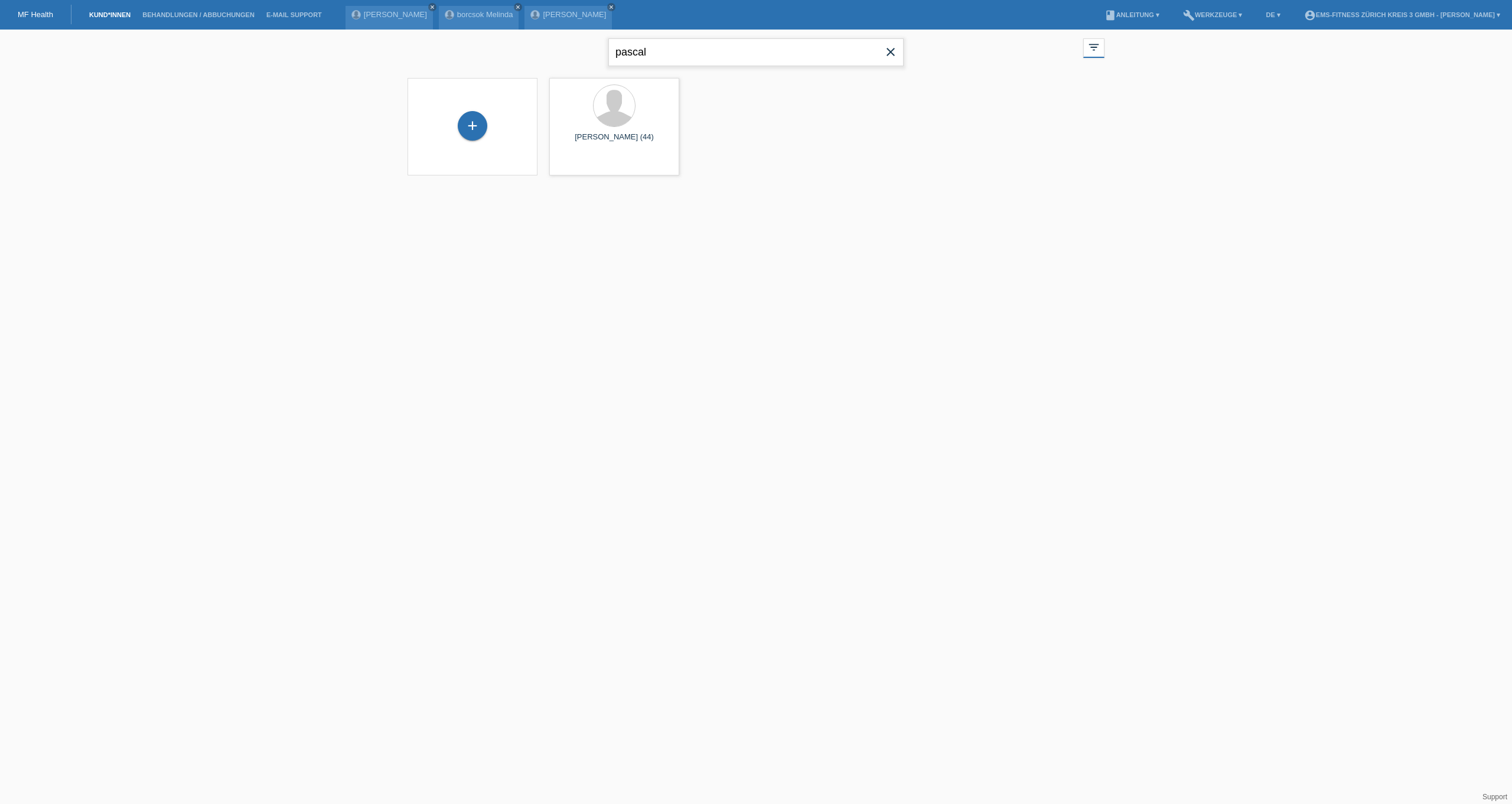
drag, startPoint x: 665, startPoint y: 57, endPoint x: 426, endPoint y: 53, distance: 239.0
click at [431, 53] on div "pascal close filter_list view_module Alle Kund*innen anzeigen star Markierte Ku…" at bounding box center [756, 51] width 709 height 43
type input "beffa"
click at [582, 171] on div "launch Anzeigen" at bounding box center [576, 165] width 53 height 18
click at [581, 166] on span "Anzeigen" at bounding box center [583, 165] width 32 height 9
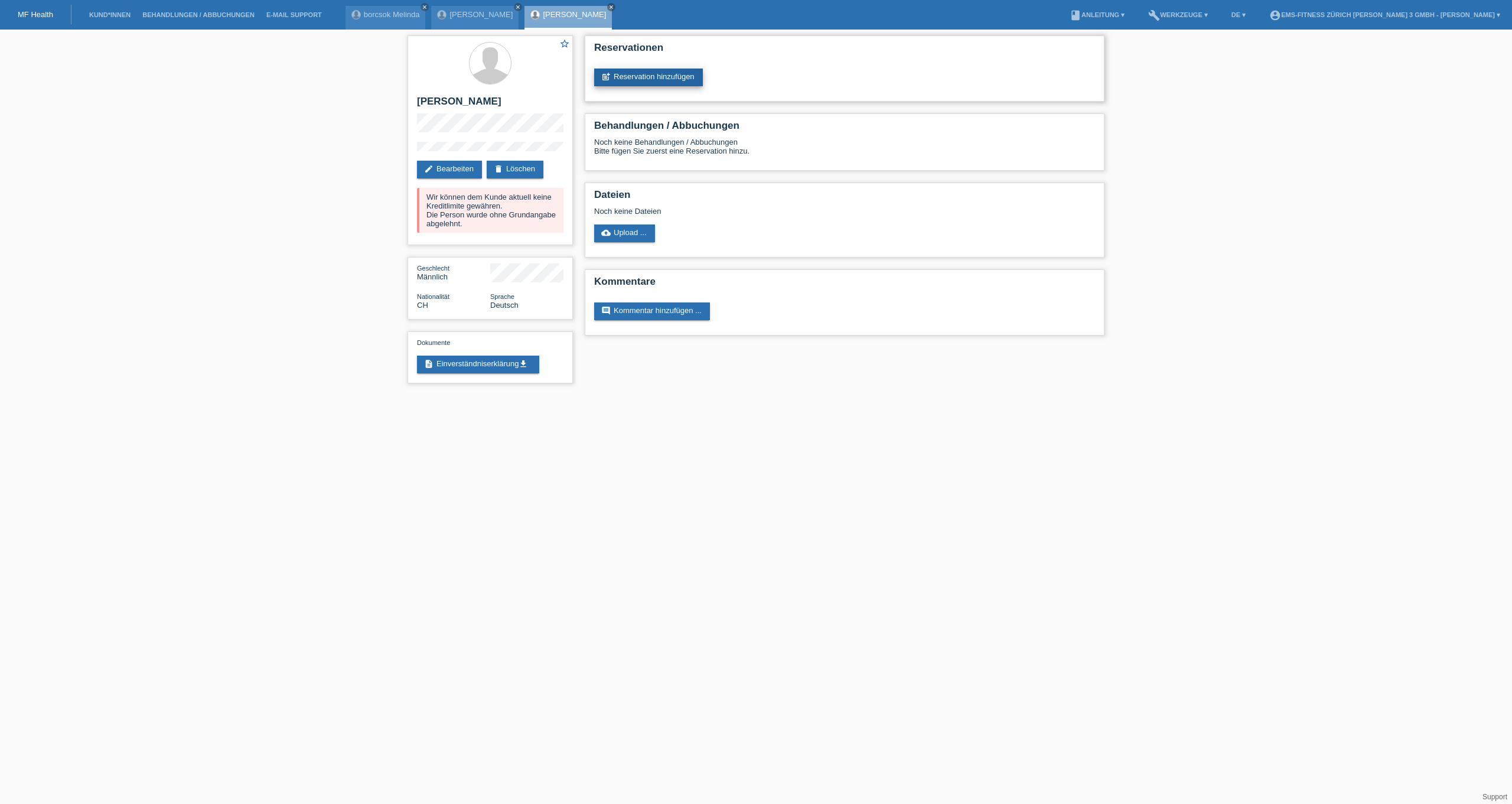
click at [621, 71] on link "post_add Reservation hinzufügen" at bounding box center [648, 78] width 109 height 18
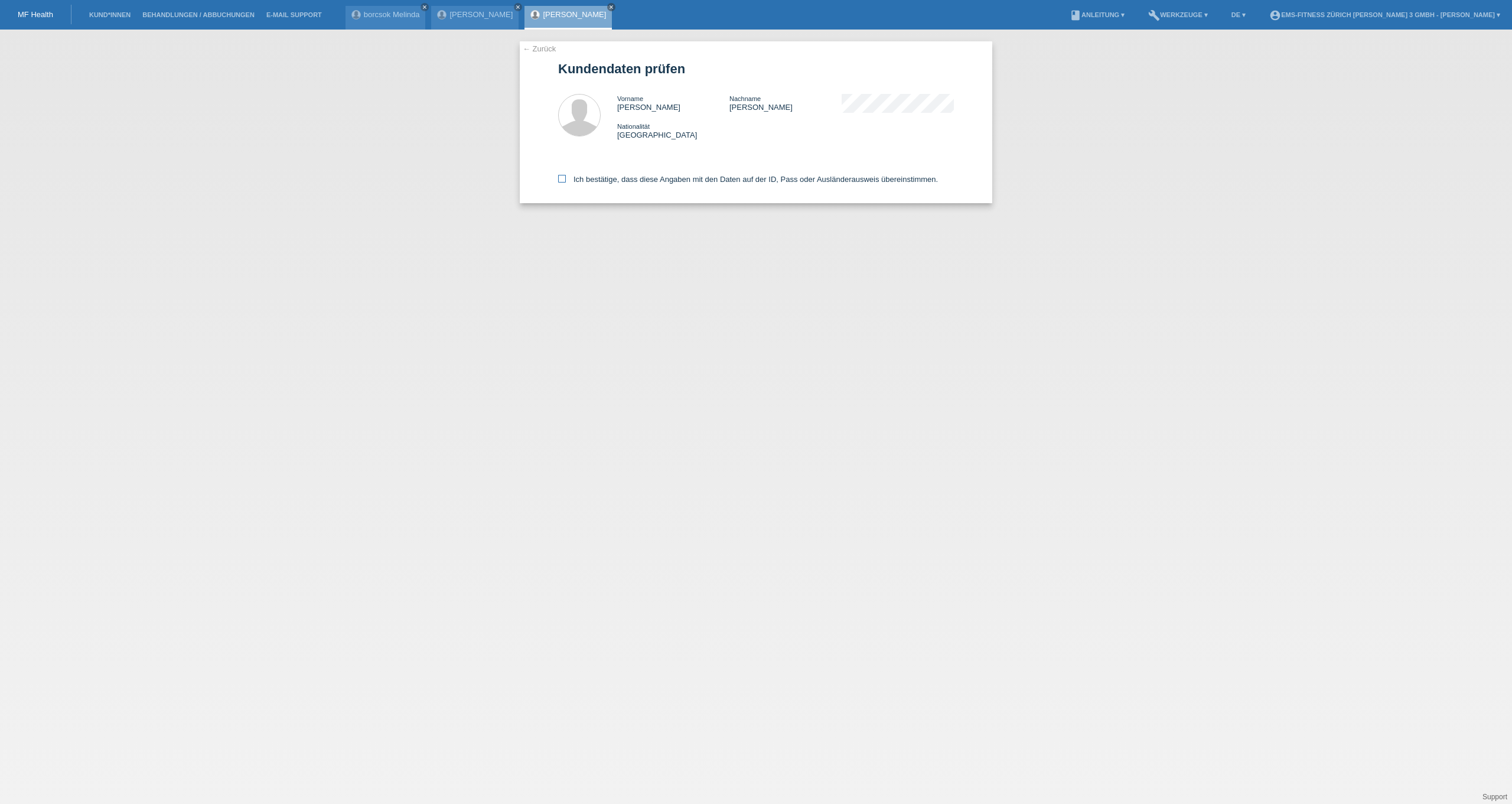
click at [577, 183] on label "Ich bestätige, dass diese Angaben mit den Daten auf der ID, Pass oder Ausländer…" at bounding box center [748, 179] width 380 height 9
click at [566, 183] on input "Ich bestätige, dass diese Angaben mit den Daten auf der ID, Pass oder Ausländer…" at bounding box center [562, 179] width 8 height 8
checkbox input "true"
